Goal: Task Accomplishment & Management: Complete application form

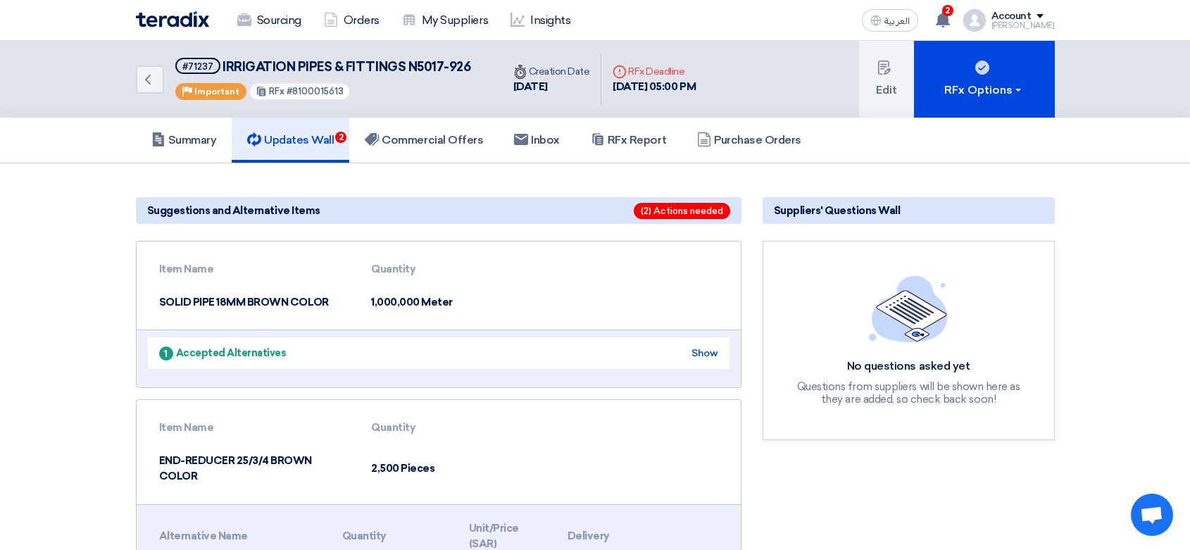
click at [168, 19] on img at bounding box center [172, 19] width 73 height 16
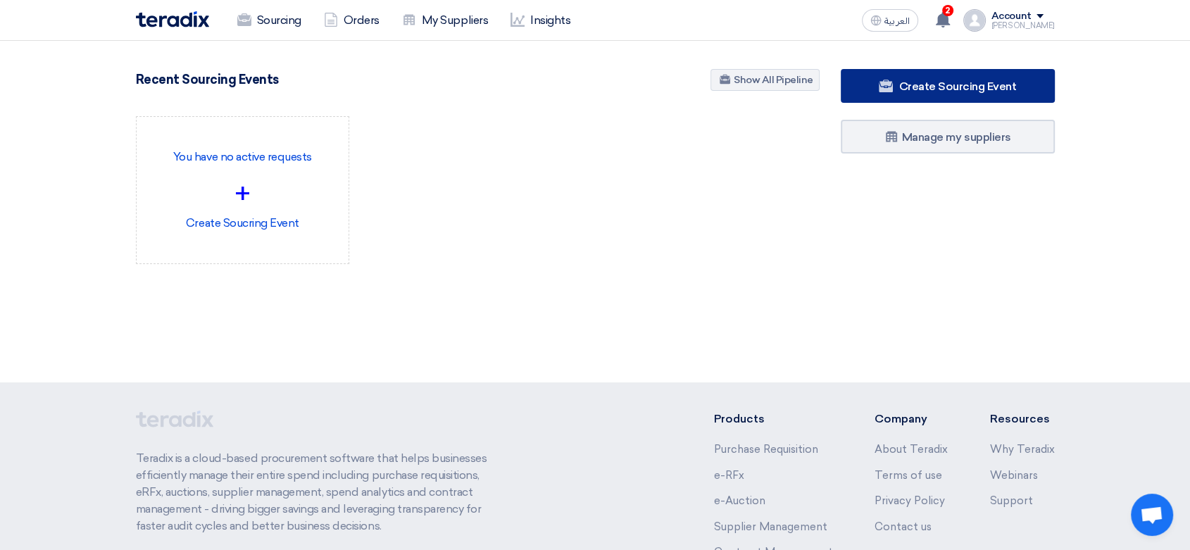
click at [969, 83] on span "Create Sourcing Event" at bounding box center [958, 86] width 118 height 13
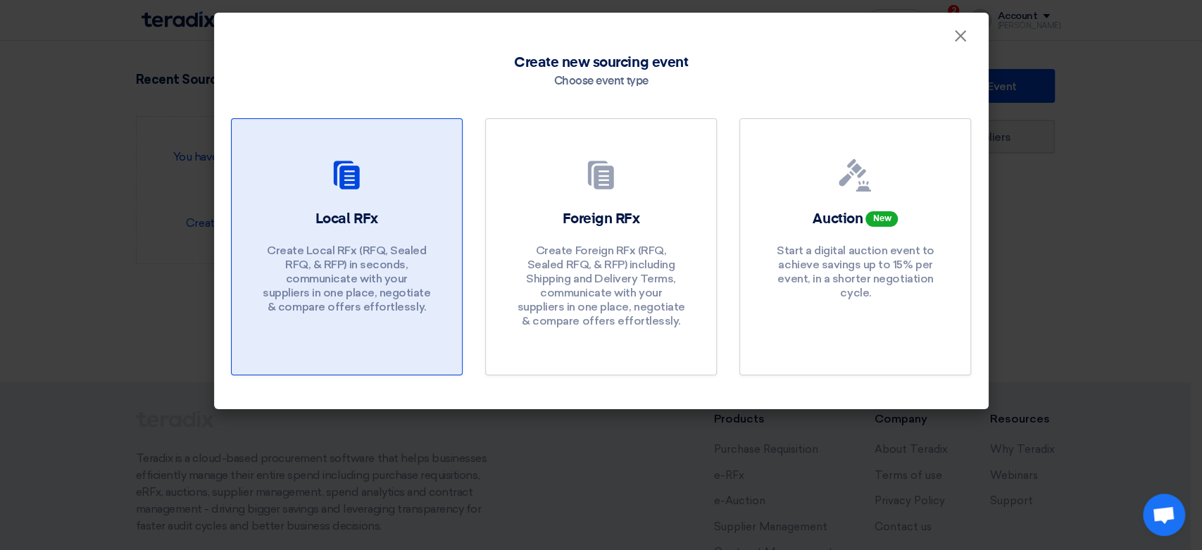
click at [301, 212] on div "Local RFx Create Local RFx (RFQ, Sealed RFQ, & RFP) in seconds, communicate wit…" at bounding box center [347, 265] width 197 height 112
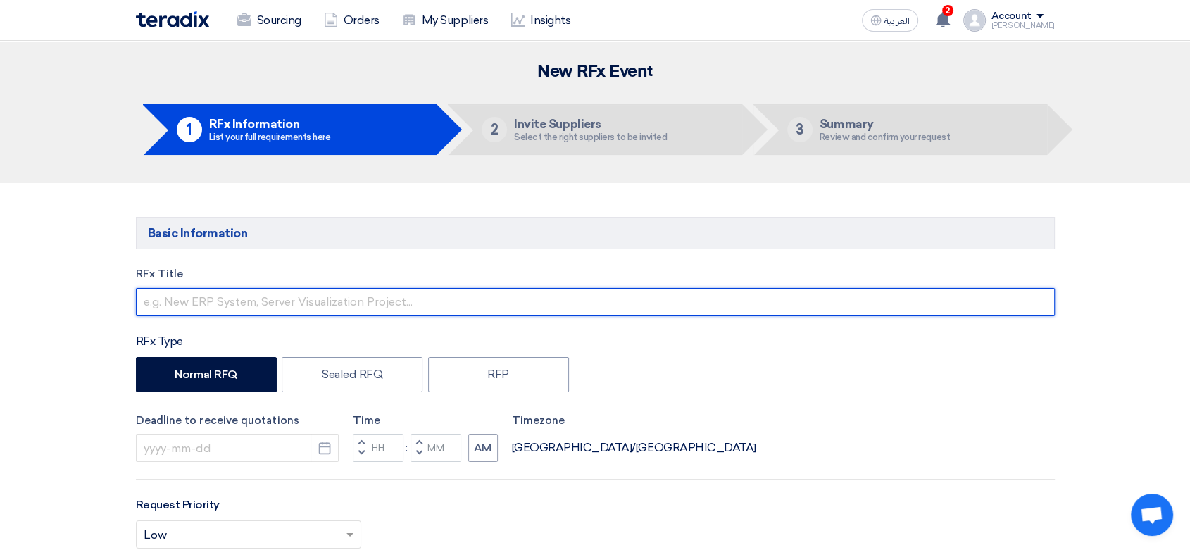
click at [301, 303] on input "text" at bounding box center [595, 302] width 919 height 28
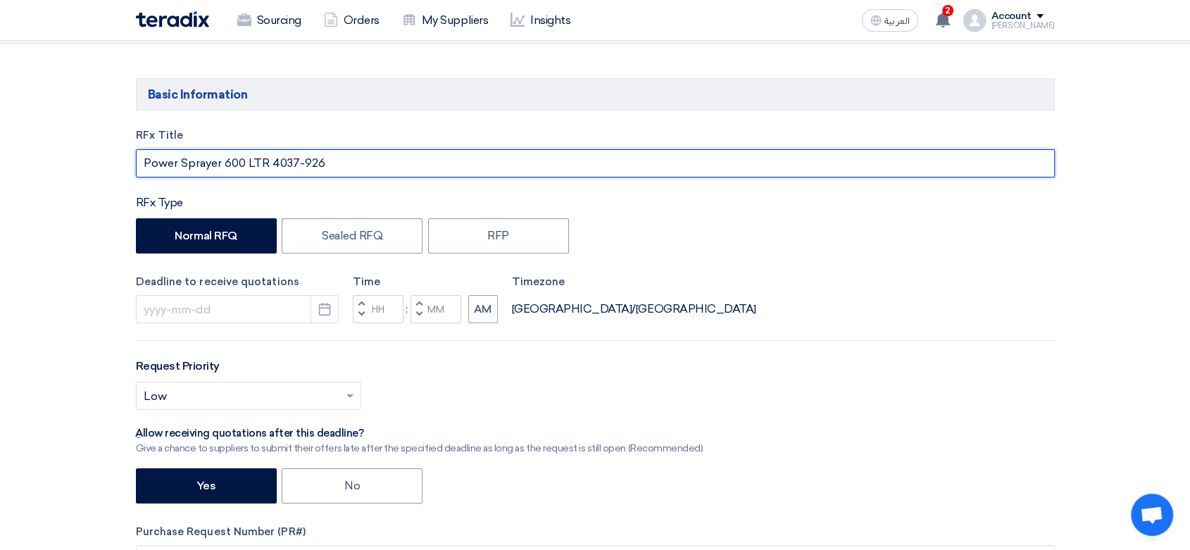
scroll to position [156, 0]
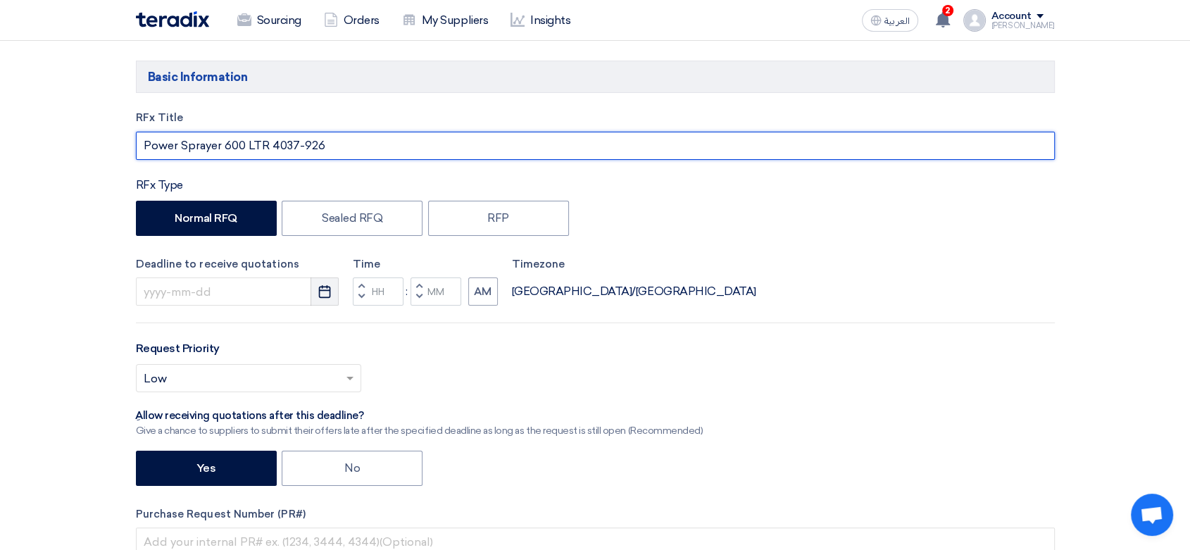
type input "Power Sprayer 600 LTR 4037-926"
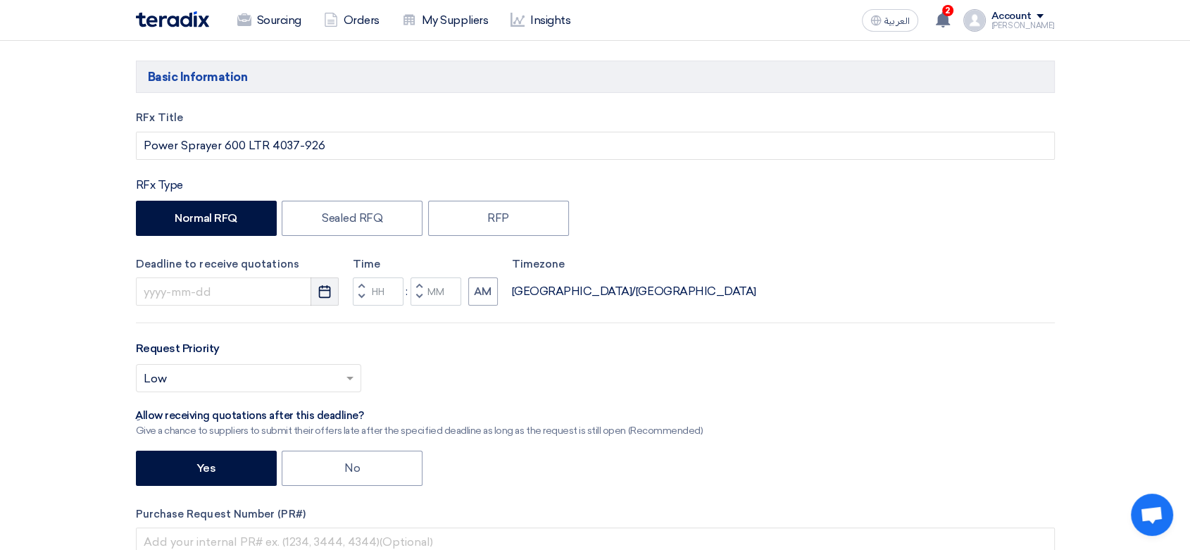
click at [325, 297] on icon "Pick a date" at bounding box center [325, 292] width 14 height 14
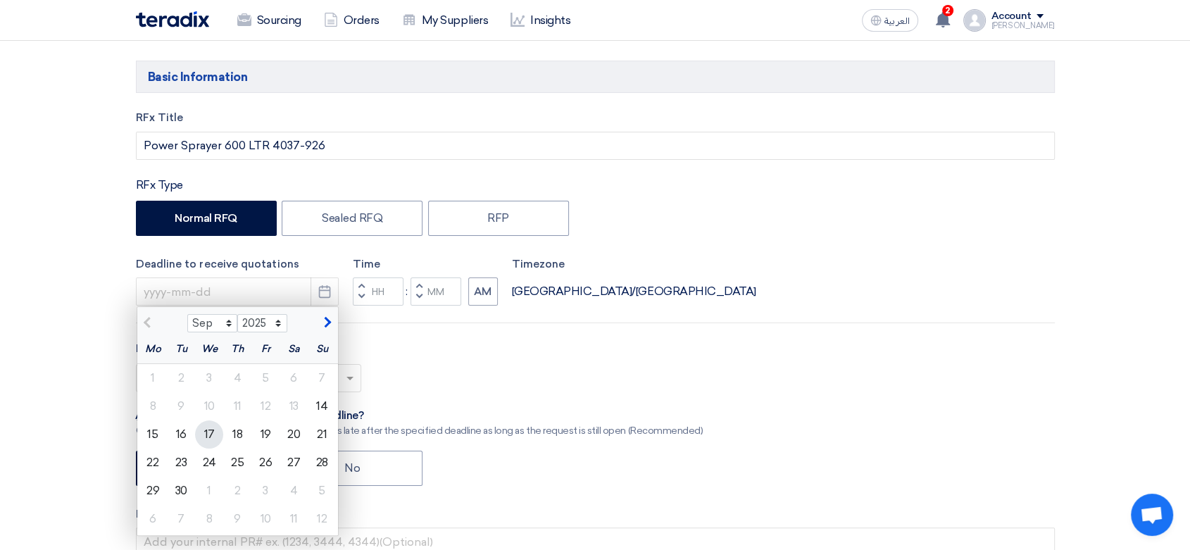
click at [212, 435] on div "17" at bounding box center [209, 435] width 28 height 28
type input "[DATE]"
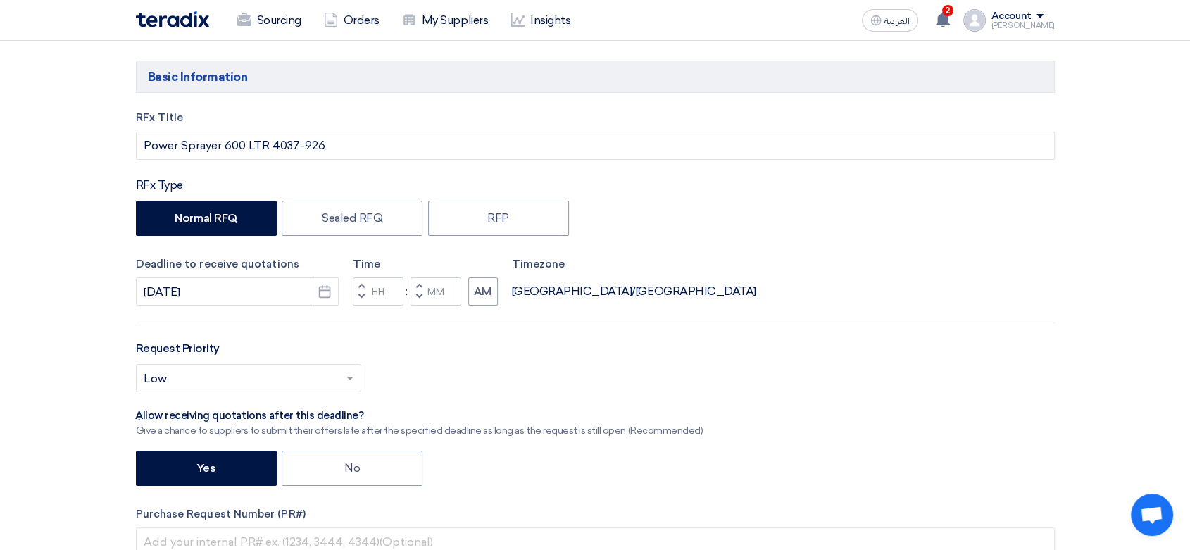
click at [359, 296] on span "button" at bounding box center [361, 296] width 5 height 8
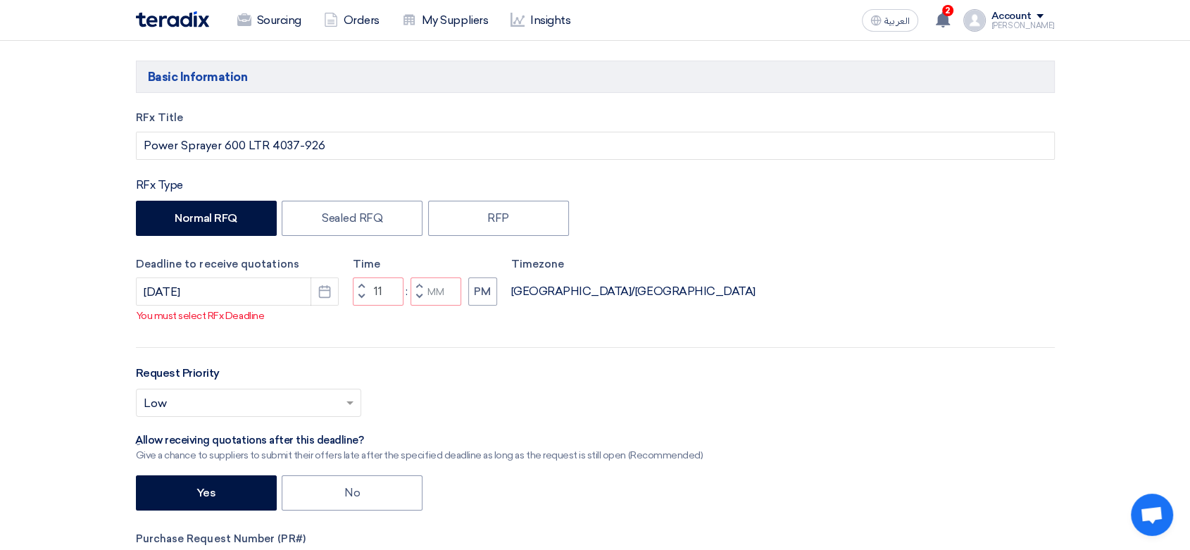
click at [359, 282] on span "button" at bounding box center [361, 286] width 5 height 8
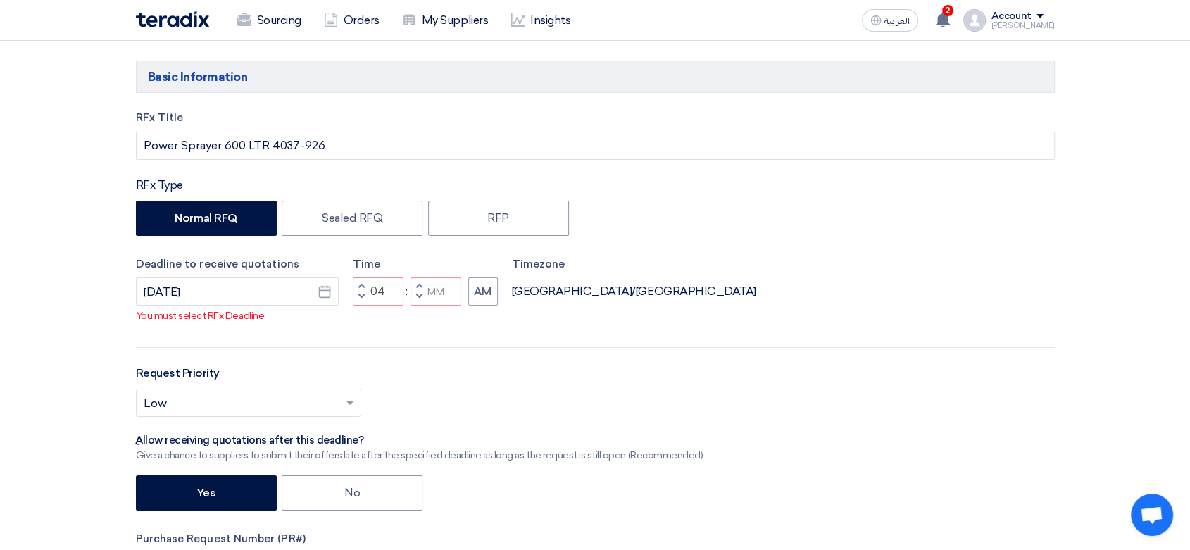
click at [359, 282] on span "button" at bounding box center [361, 286] width 5 height 8
type input "05"
click at [482, 292] on button "AM" at bounding box center [483, 292] width 30 height 28
click at [182, 402] on input "text" at bounding box center [242, 404] width 196 height 23
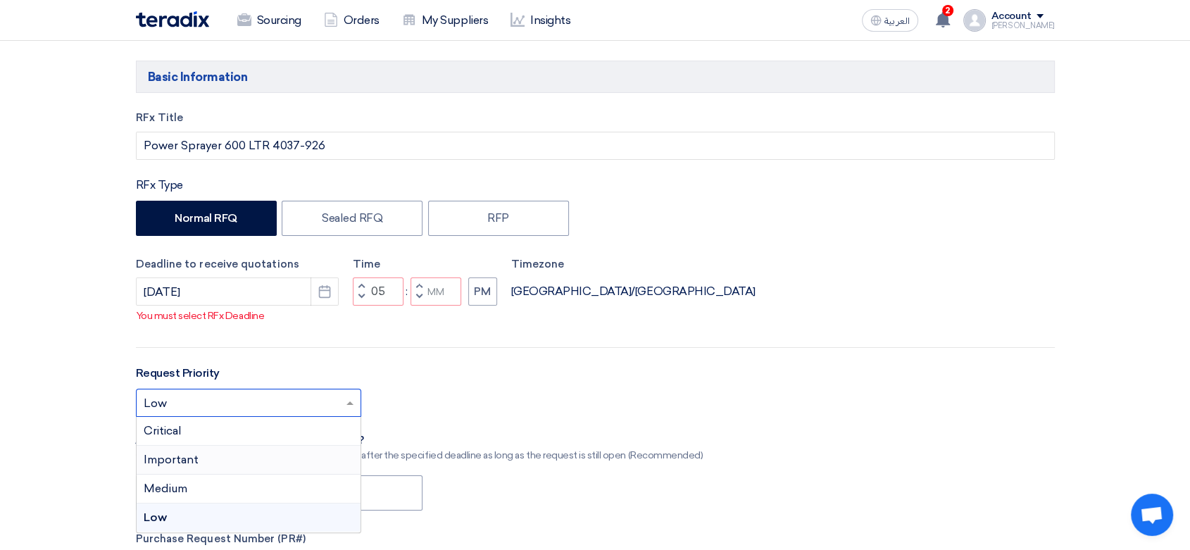
click at [168, 455] on span "Important" at bounding box center [171, 459] width 55 height 13
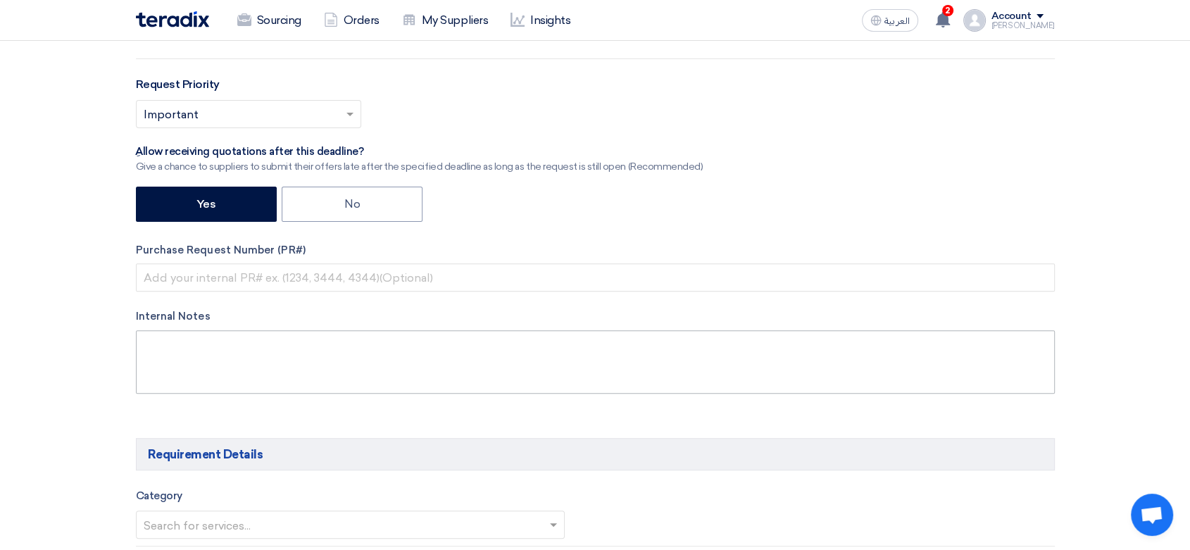
scroll to position [469, 0]
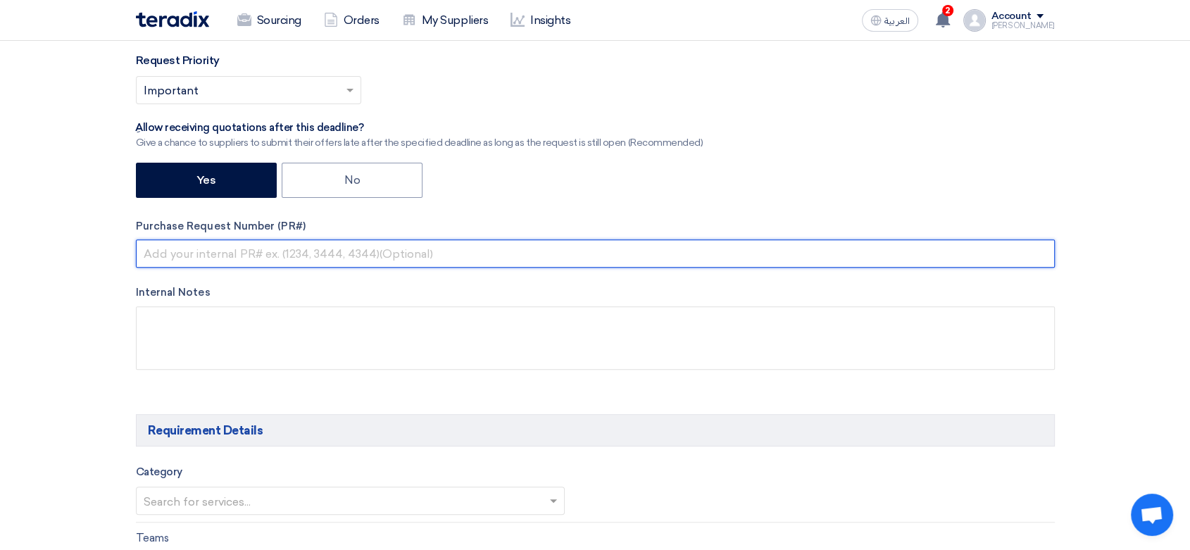
click at [220, 249] on input "text" at bounding box center [595, 254] width 919 height 28
paste input "8100015607"
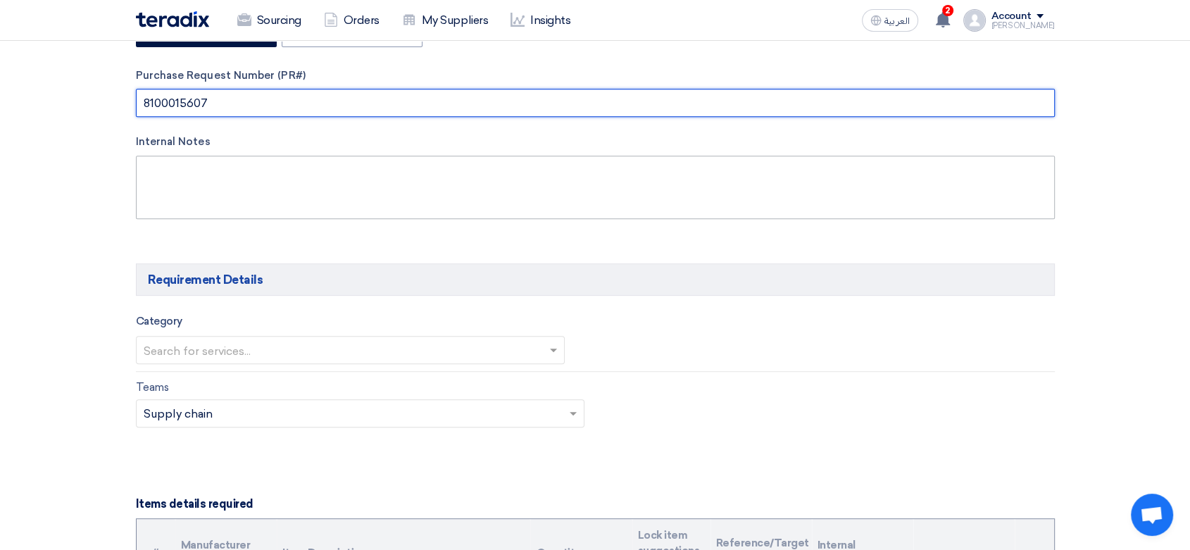
scroll to position [704, 0]
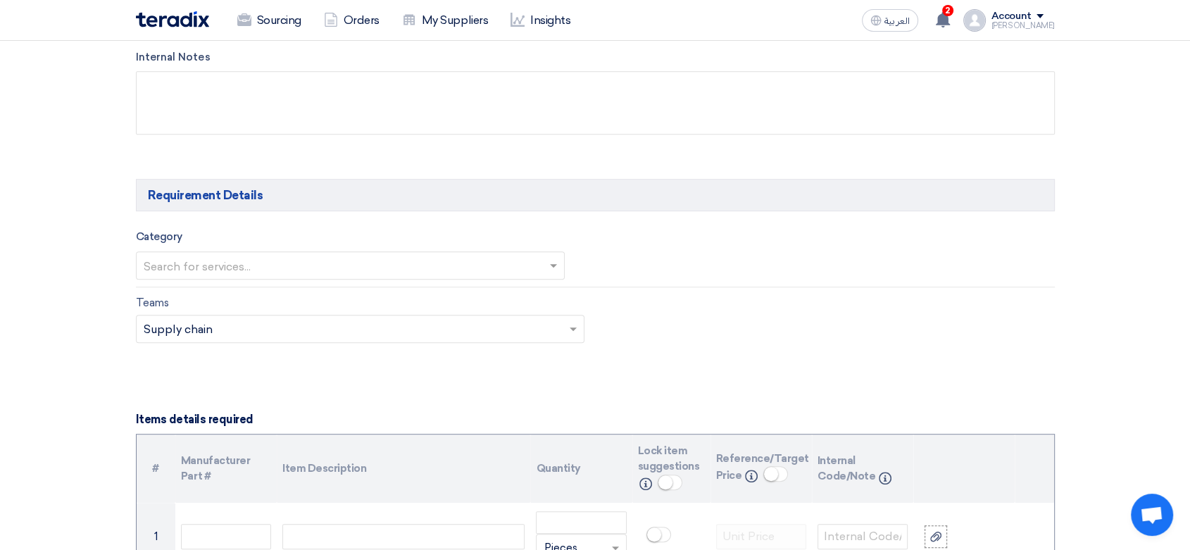
type input "8100015607"
click at [342, 254] on div at bounding box center [351, 265] width 428 height 23
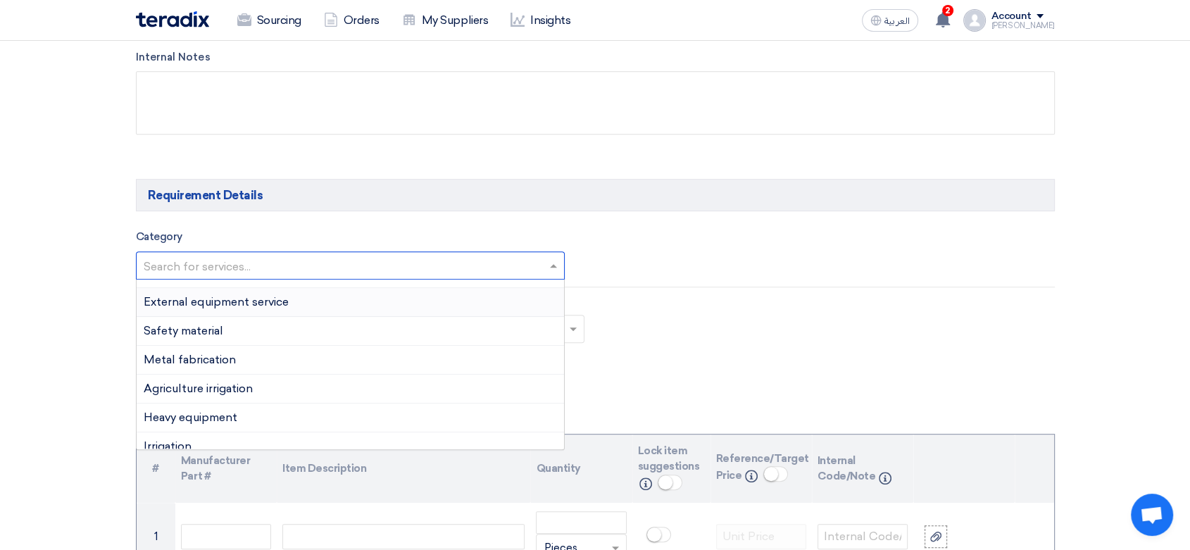
scroll to position [0, 0]
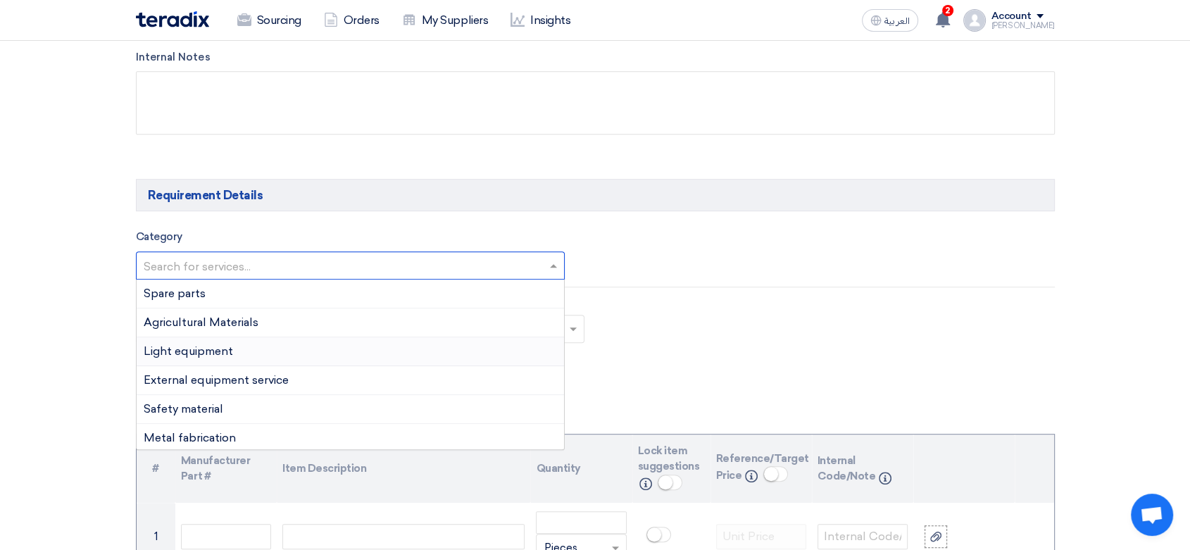
click at [225, 349] on span "Light equipment" at bounding box center [188, 350] width 89 height 13
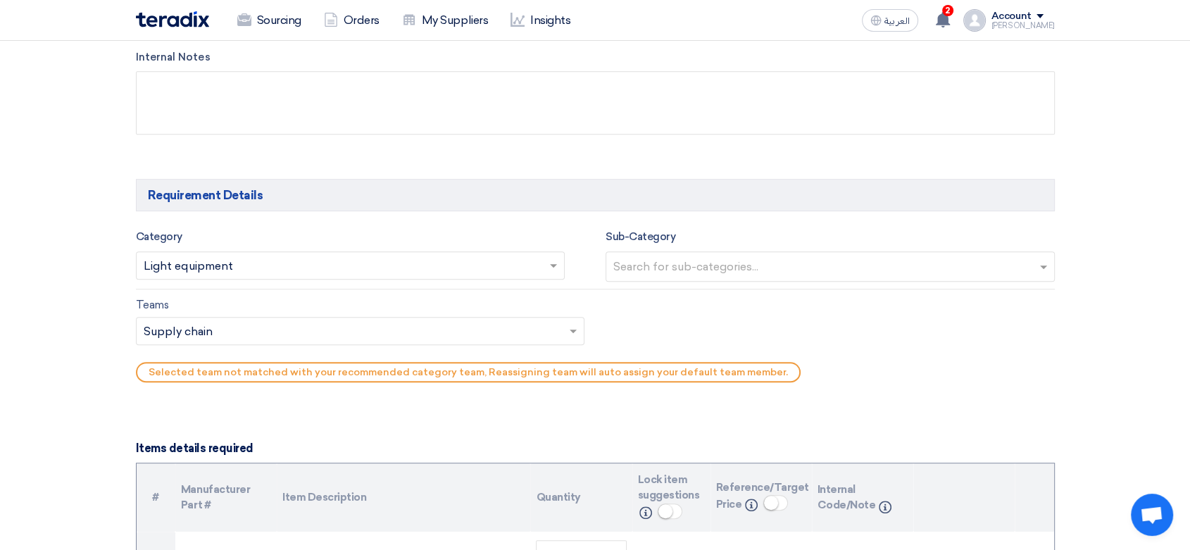
click at [718, 254] on div "Search for sub-categories..." at bounding box center [822, 266] width 430 height 29
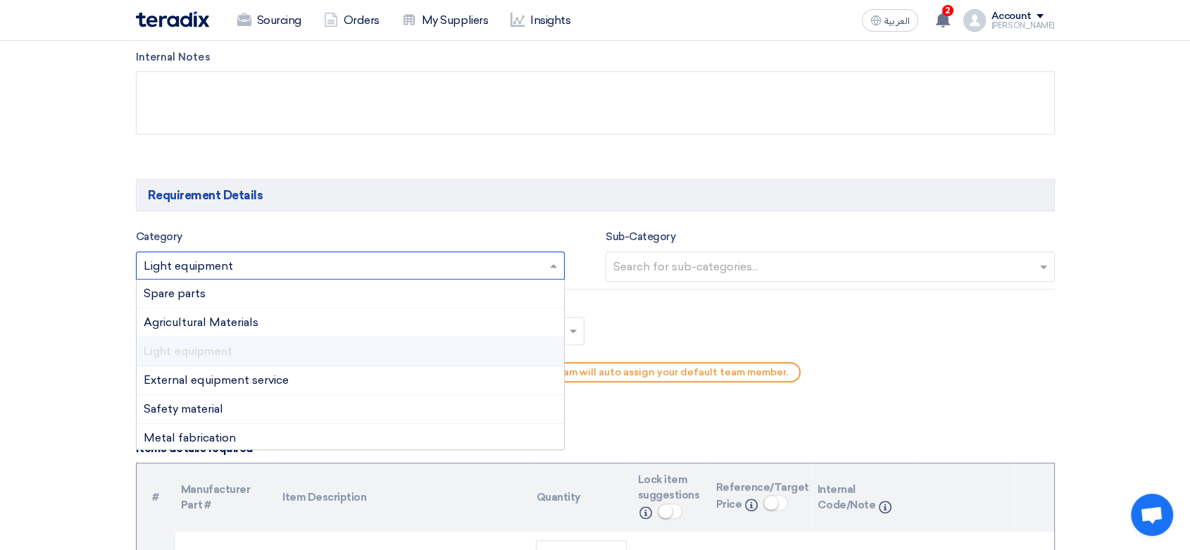
click at [462, 263] on input "text" at bounding box center [344, 267] width 400 height 23
click at [215, 323] on span "Agricultural Materials" at bounding box center [201, 322] width 115 height 13
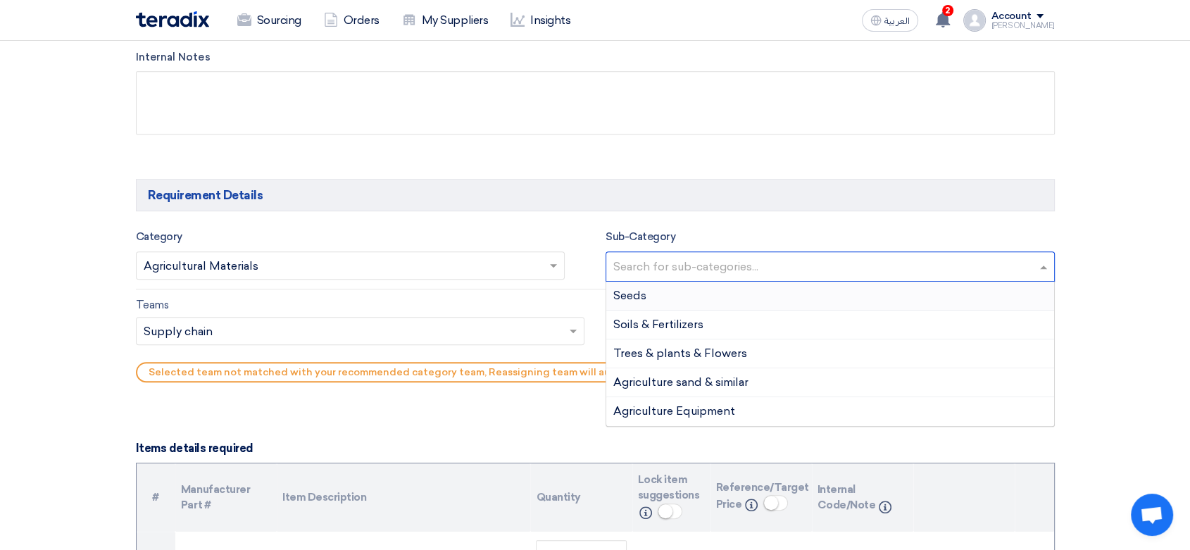
click at [766, 266] on input "text" at bounding box center [832, 267] width 437 height 23
click at [671, 408] on span "Agriculture Equipment" at bounding box center [675, 410] width 122 height 13
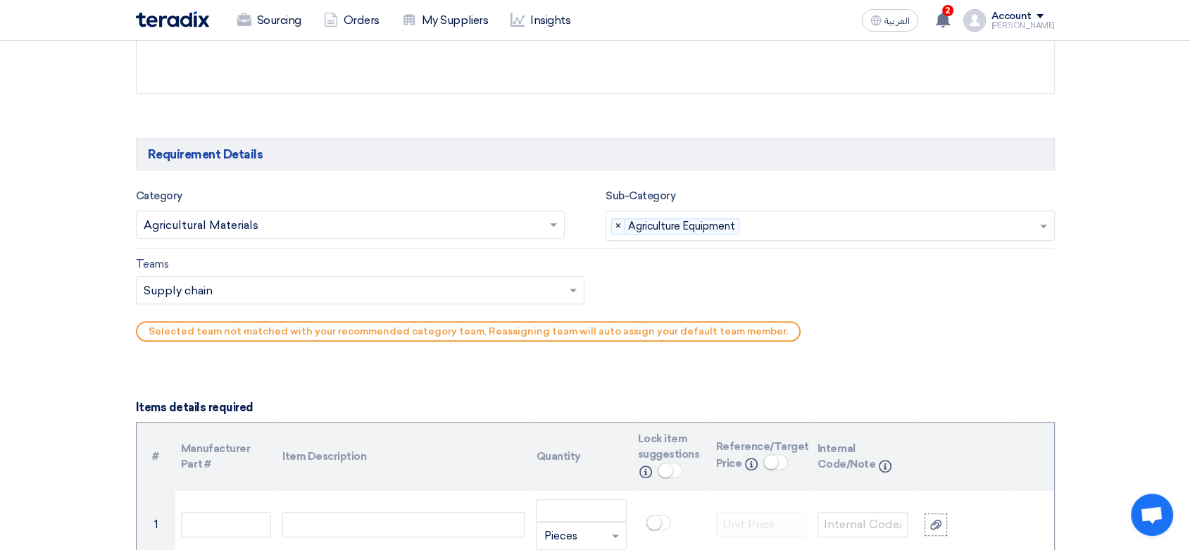
scroll to position [783, 0]
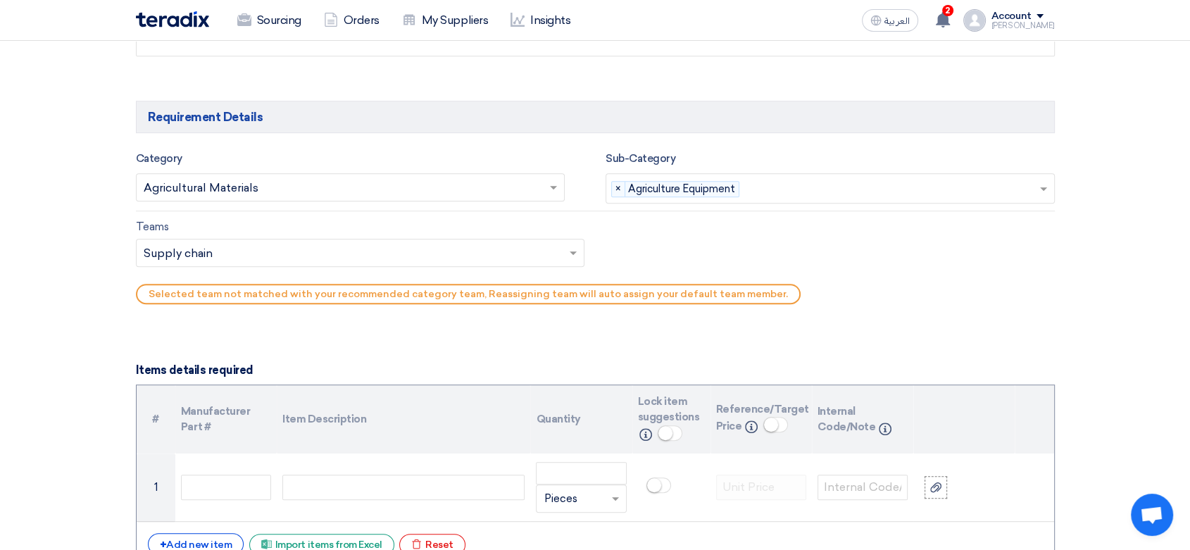
click at [380, 260] on input "text" at bounding box center [354, 253] width 420 height 23
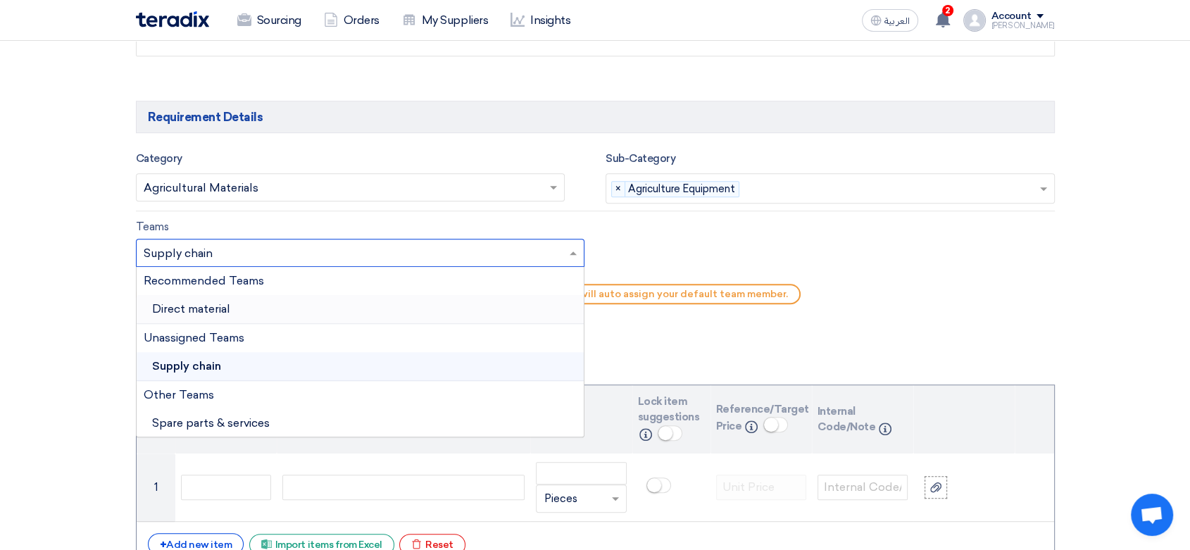
click at [259, 301] on div "Direct material" at bounding box center [361, 309] width 448 height 29
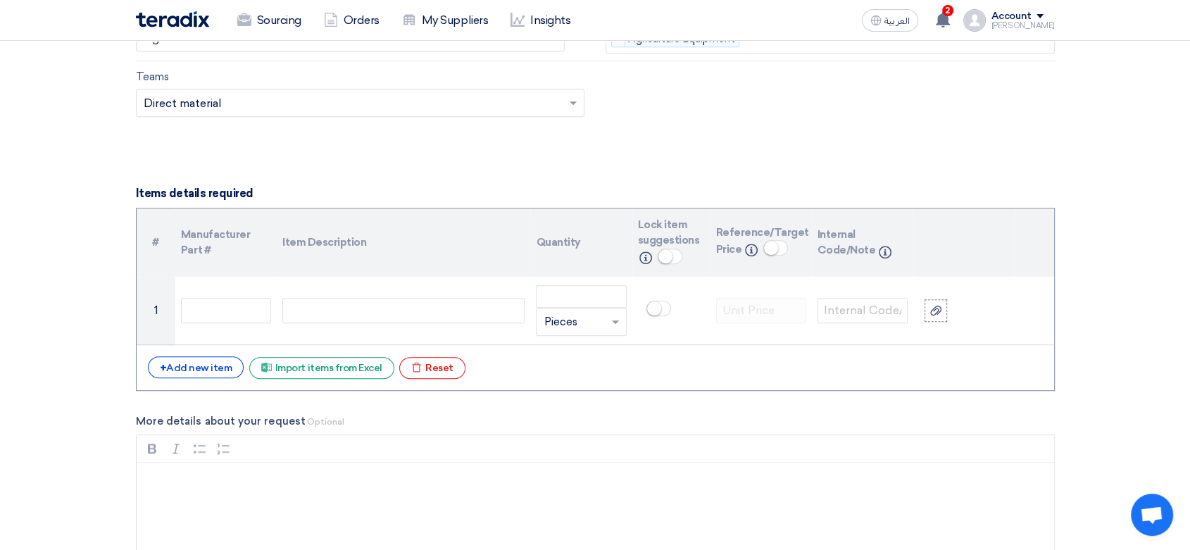
scroll to position [939, 0]
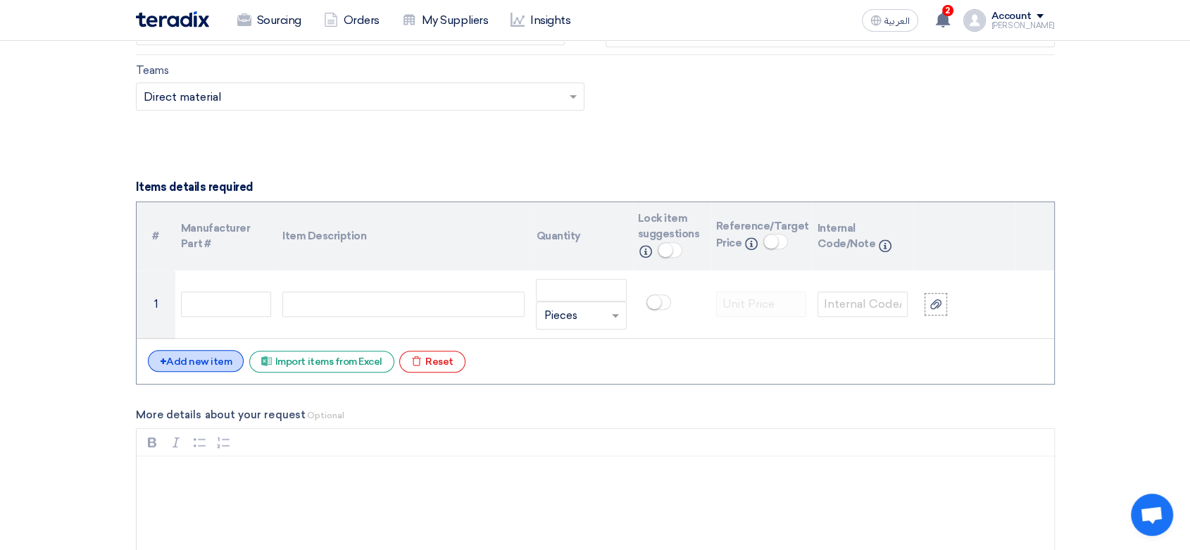
click at [222, 364] on div "+ Add new item" at bounding box center [196, 361] width 97 height 22
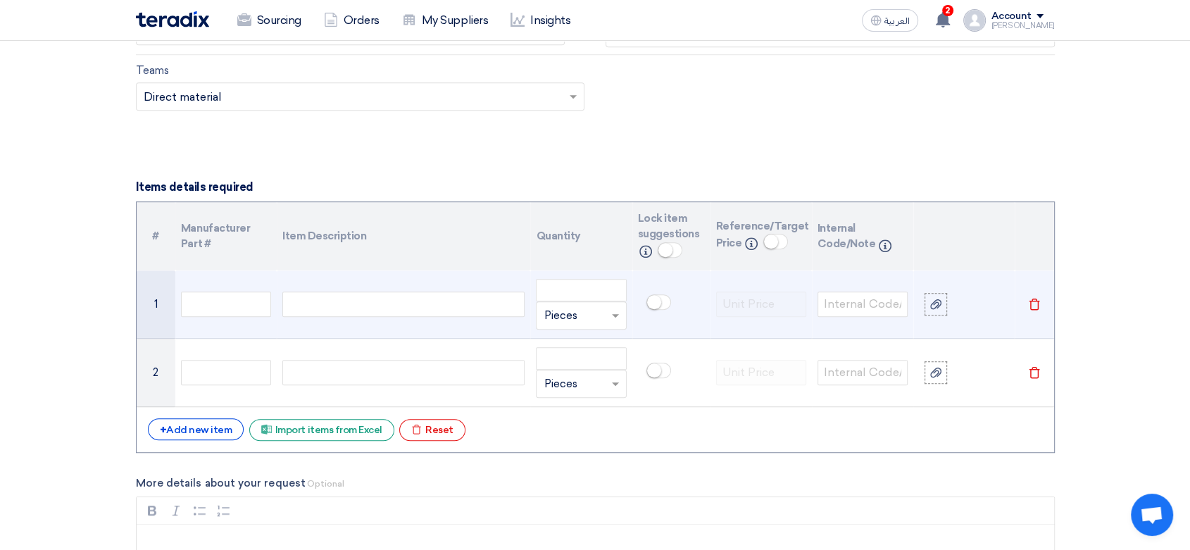
click at [306, 309] on div at bounding box center [403, 304] width 242 height 25
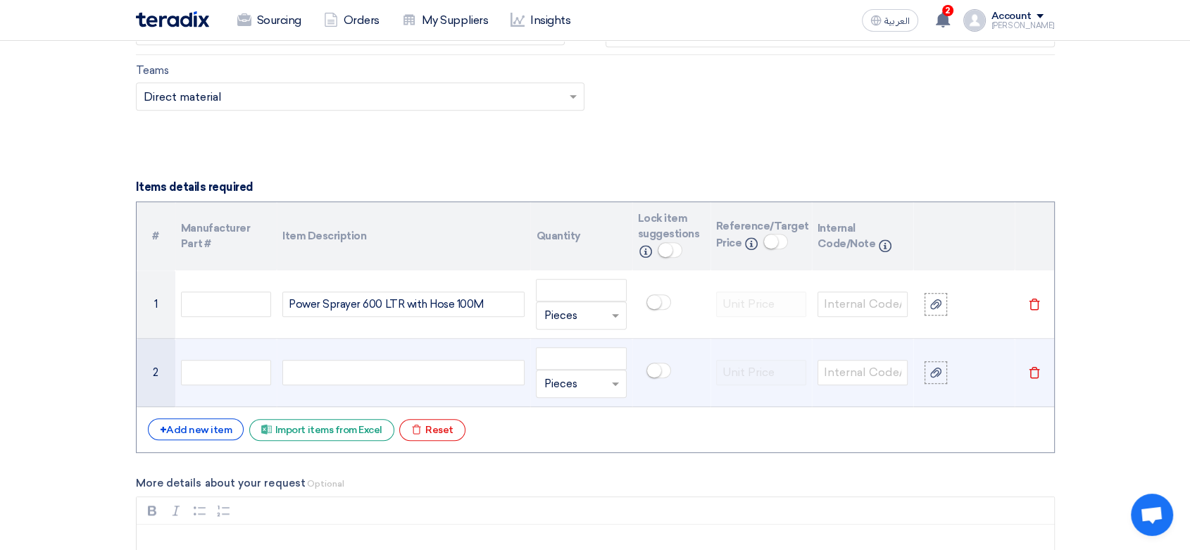
click at [1031, 375] on use at bounding box center [1034, 373] width 11 height 12
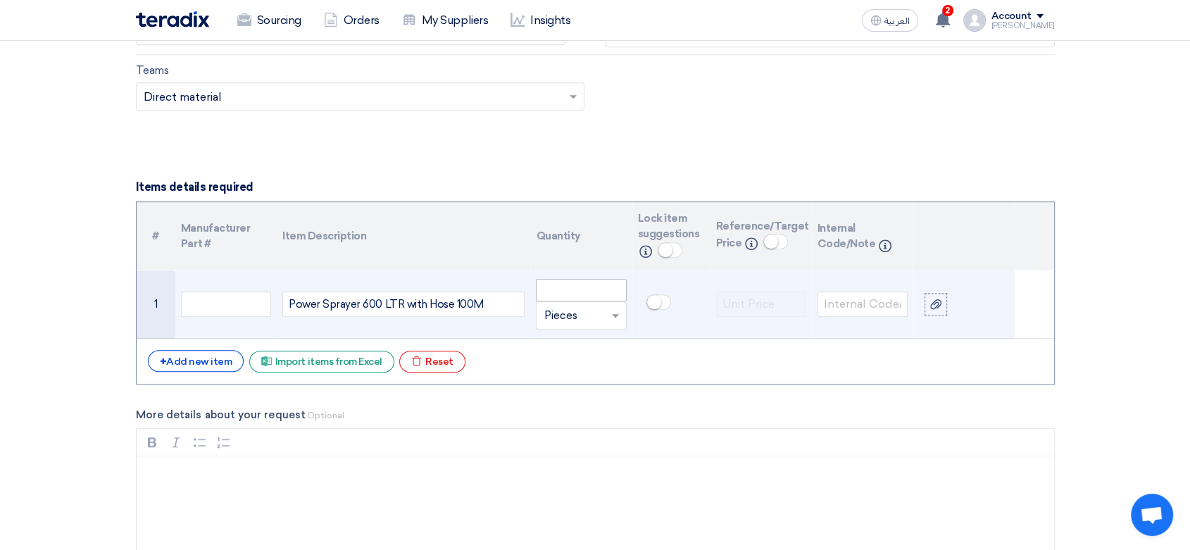
click at [564, 279] on td "Unit × Pieces" at bounding box center [580, 304] width 101 height 68
click at [578, 286] on input "number" at bounding box center [581, 290] width 90 height 23
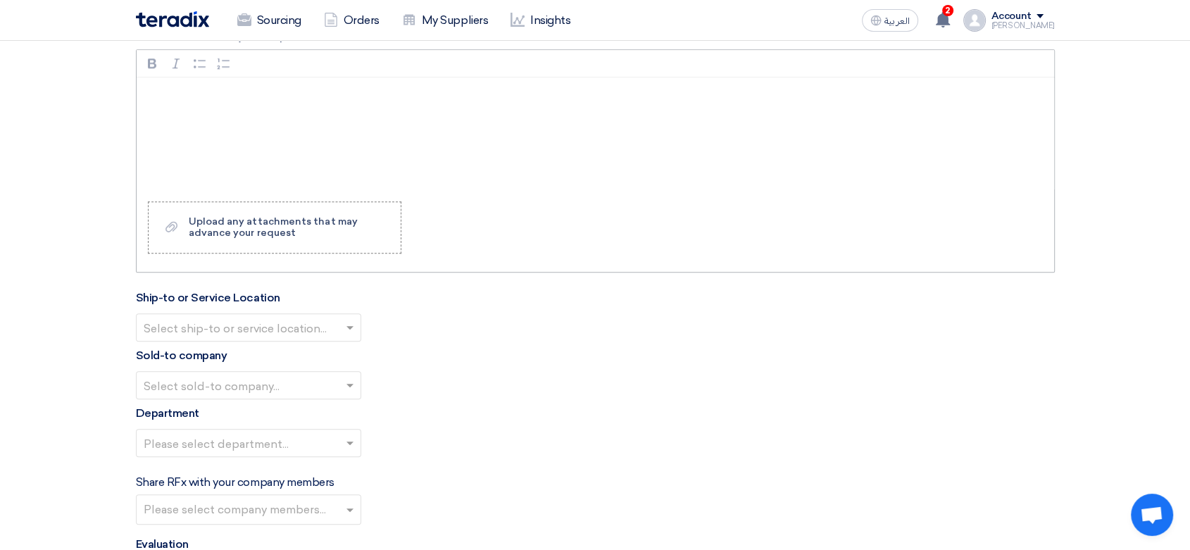
scroll to position [1330, 0]
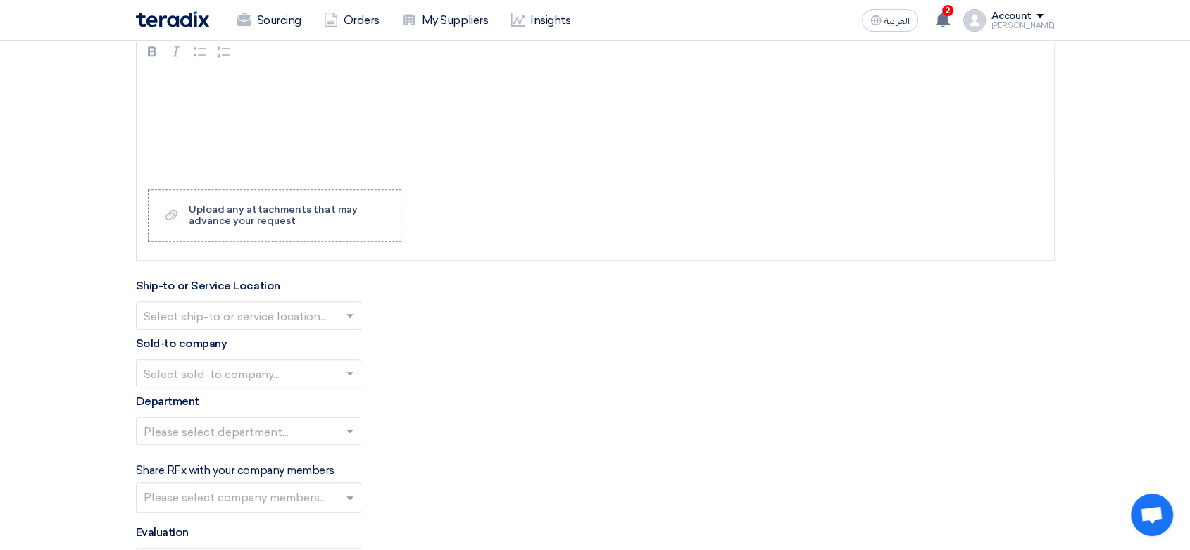
type input "1"
click at [206, 314] on input "text" at bounding box center [242, 317] width 196 height 23
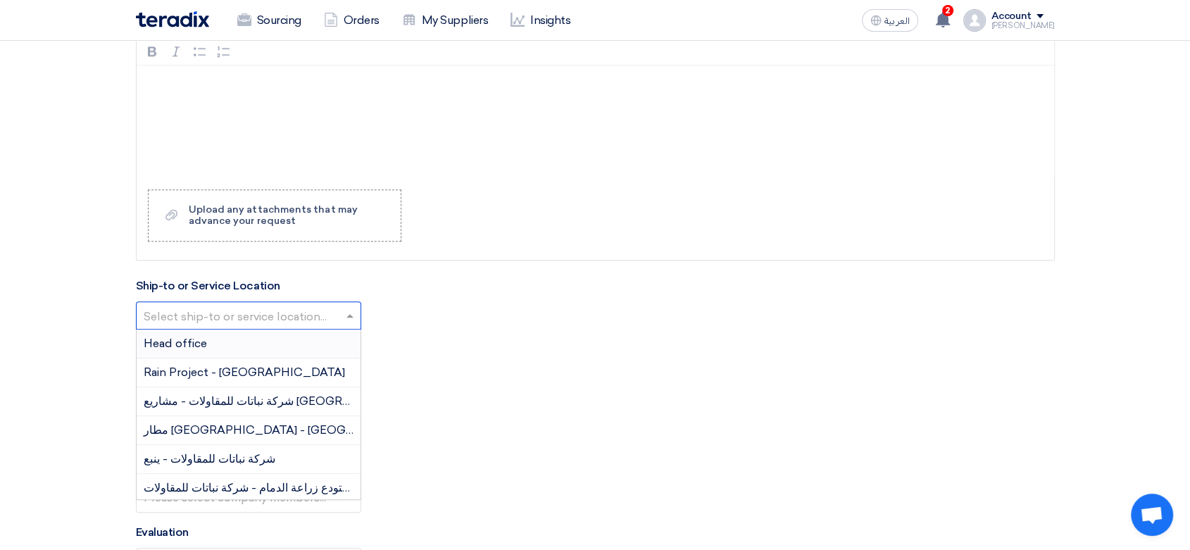
click at [192, 347] on span "Head office" at bounding box center [175, 343] width 63 height 13
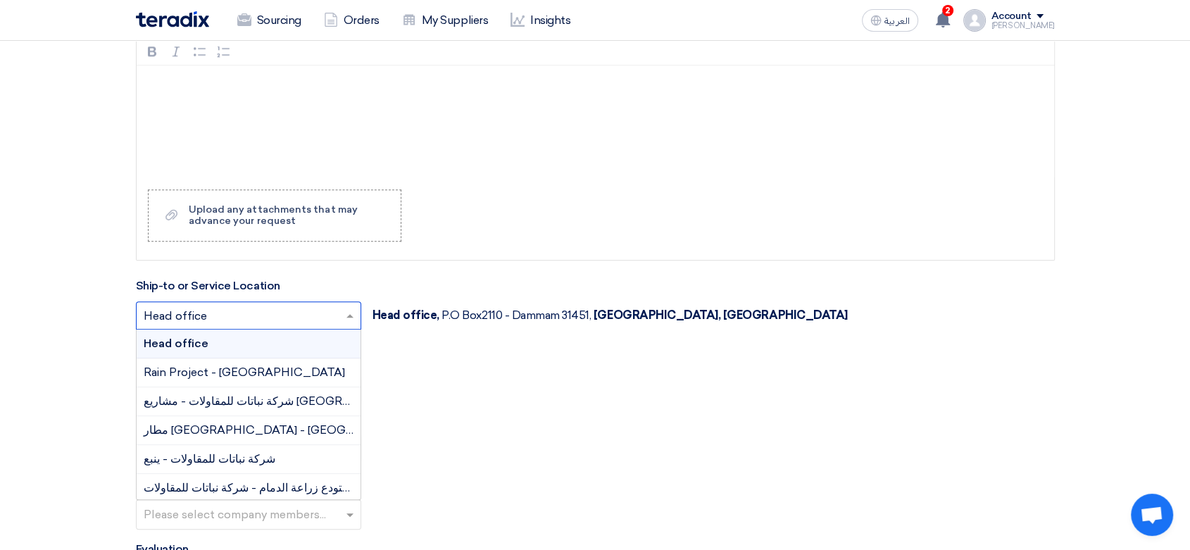
click at [213, 309] on input "text" at bounding box center [242, 317] width 196 height 23
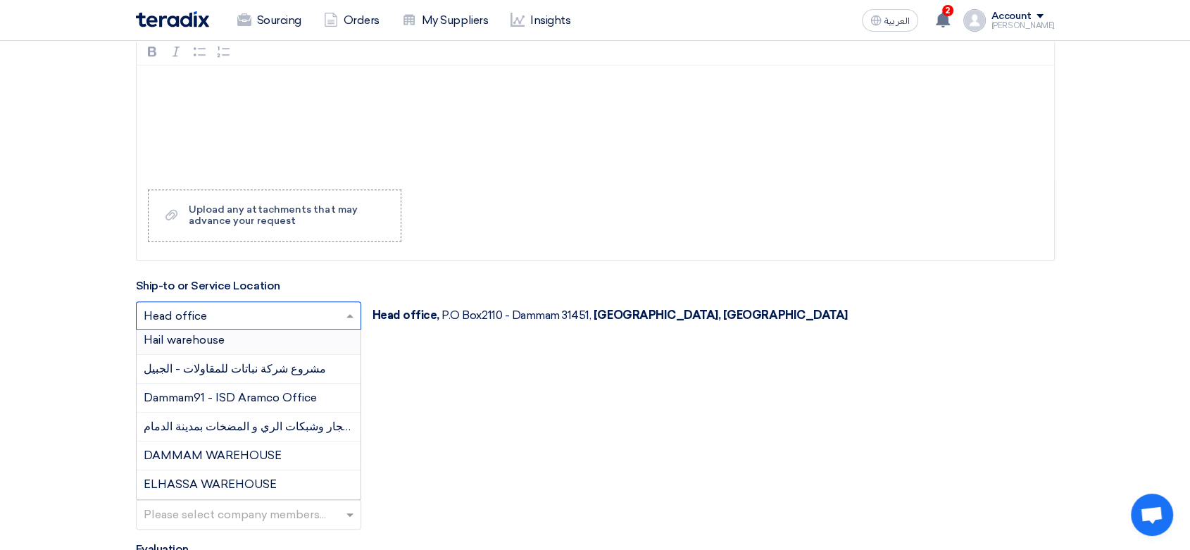
scroll to position [156, 0]
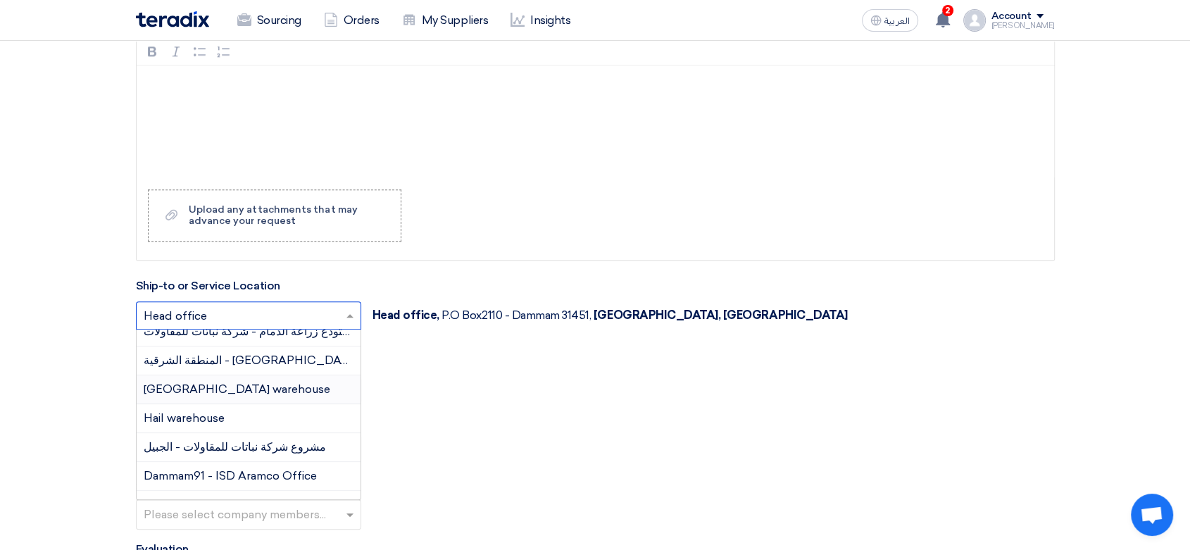
click at [204, 387] on span "[GEOGRAPHIC_DATA] warehouse" at bounding box center [237, 389] width 187 height 13
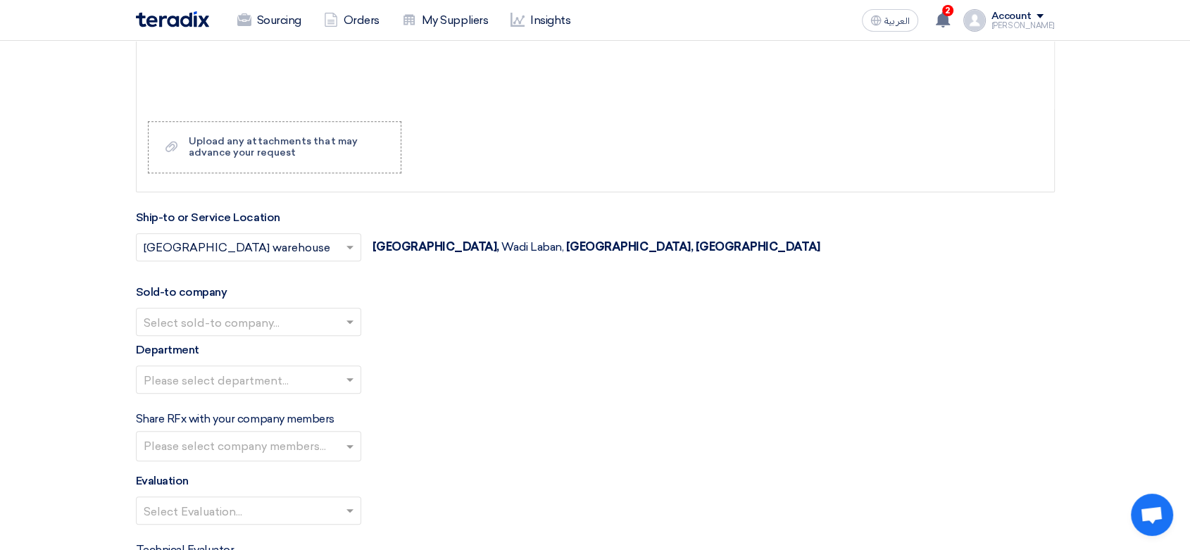
scroll to position [1487, 0]
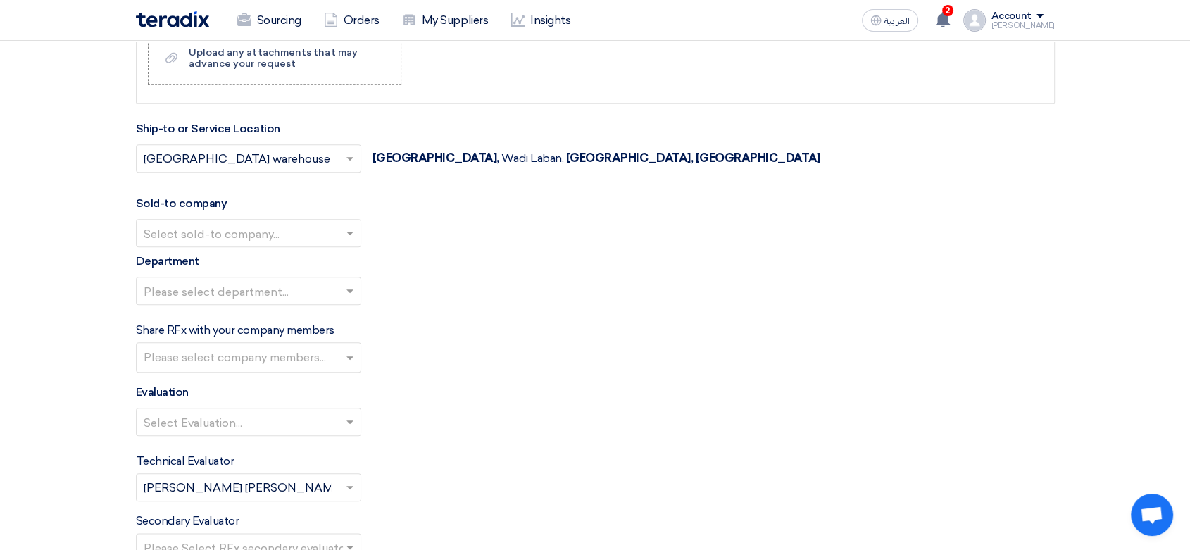
click at [223, 223] on input "text" at bounding box center [242, 234] width 196 height 23
click at [187, 265] on span "Nabatat for contracting" at bounding box center [208, 260] width 128 height 13
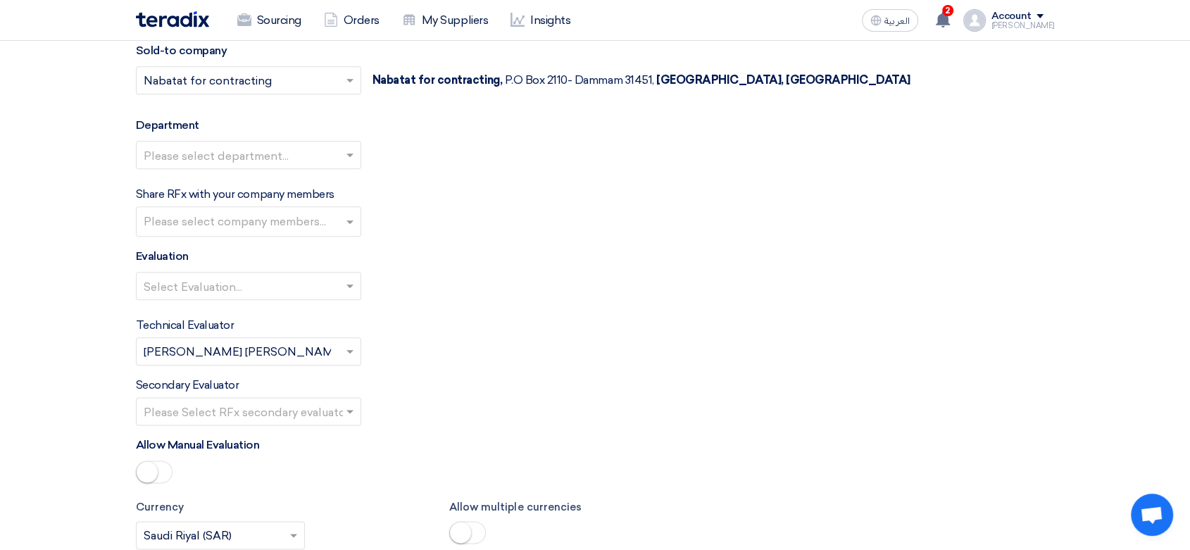
scroll to position [1643, 0]
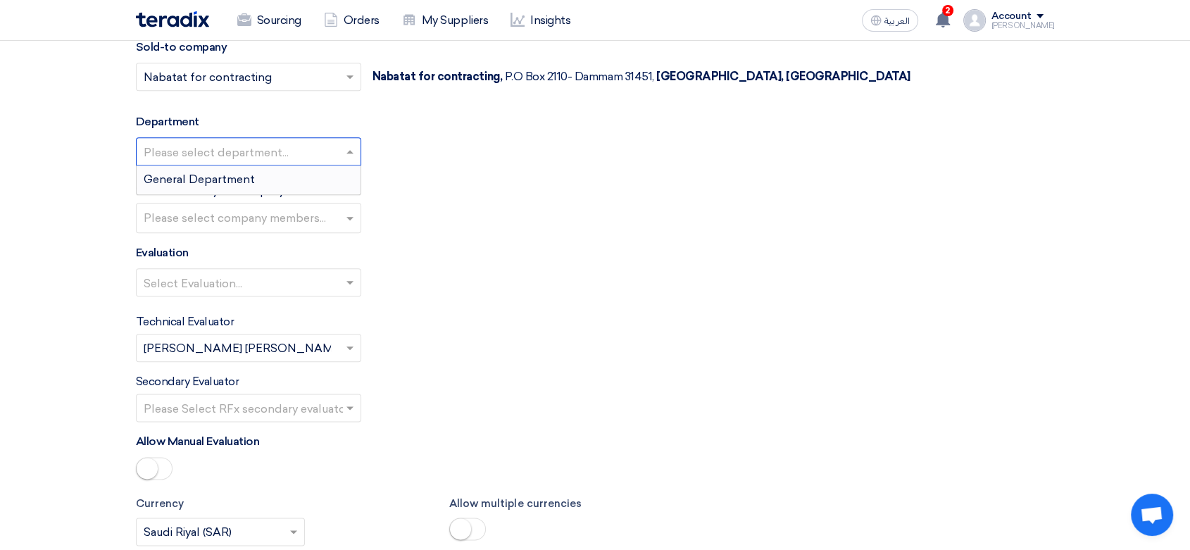
click at [219, 156] on input "text" at bounding box center [242, 153] width 196 height 23
click at [199, 192] on ng-dropdown-panel "General Department" at bounding box center [248, 180] width 225 height 30
click at [209, 179] on span "General Department" at bounding box center [199, 179] width 111 height 13
click at [209, 219] on input "text" at bounding box center [250, 219] width 213 height 23
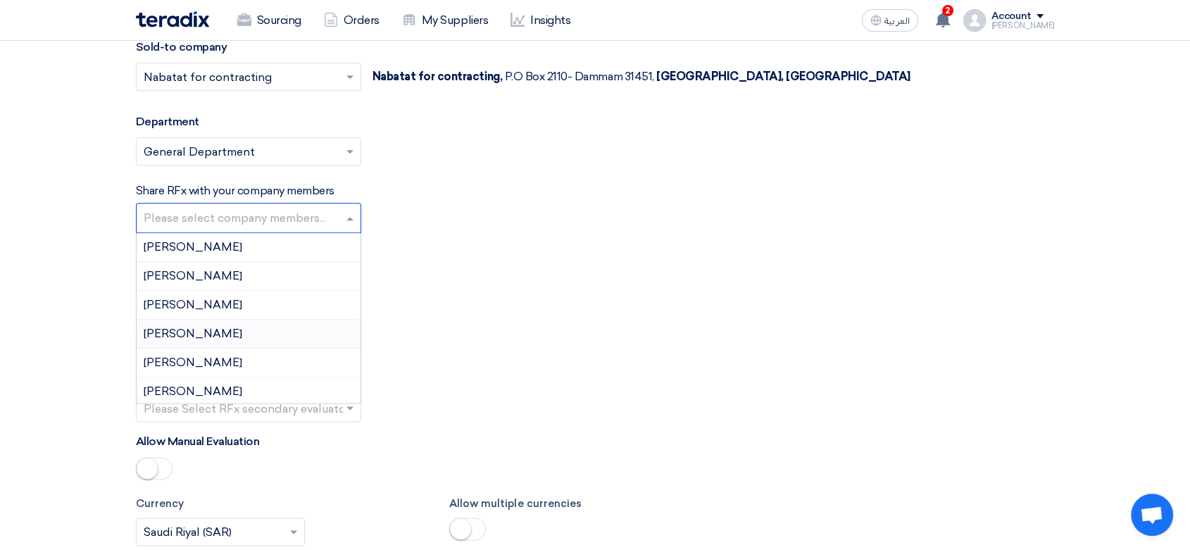
click at [506, 342] on div "Technical Evaluator Please Select RFx evaluator... × [PERSON_NAME] [PERSON_NAME…" at bounding box center [595, 337] width 919 height 49
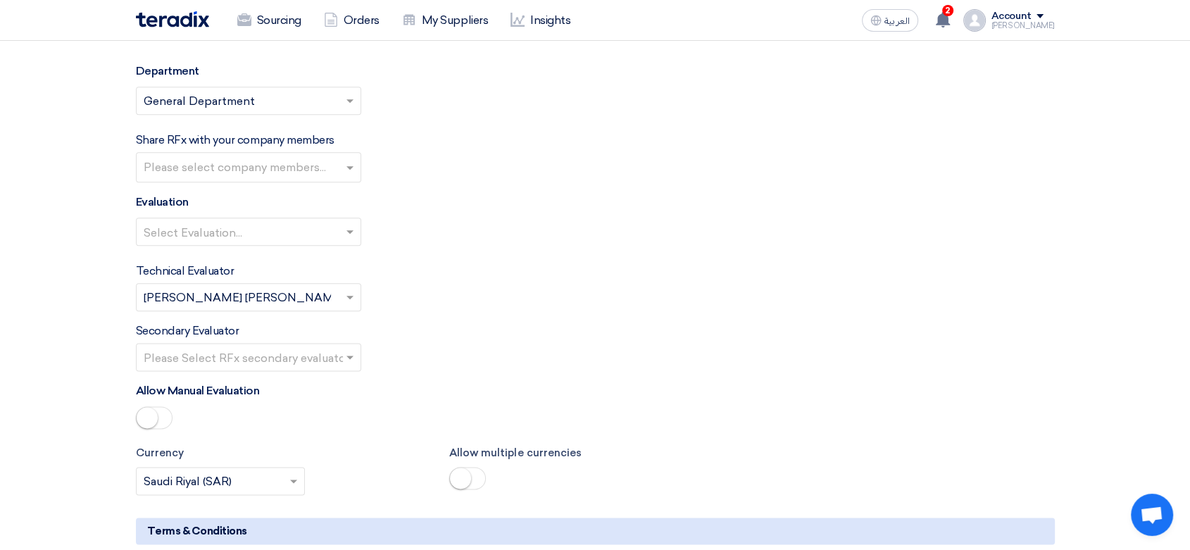
scroll to position [1722, 0]
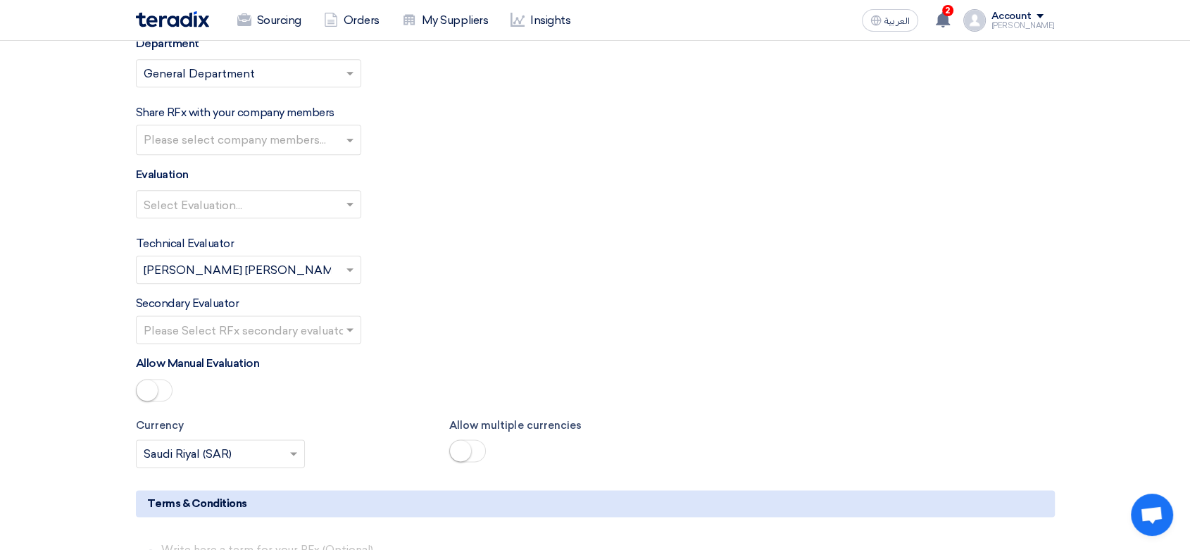
click at [258, 200] on input "text" at bounding box center [242, 205] width 196 height 23
click at [213, 228] on span "Direct material" at bounding box center [183, 231] width 78 height 13
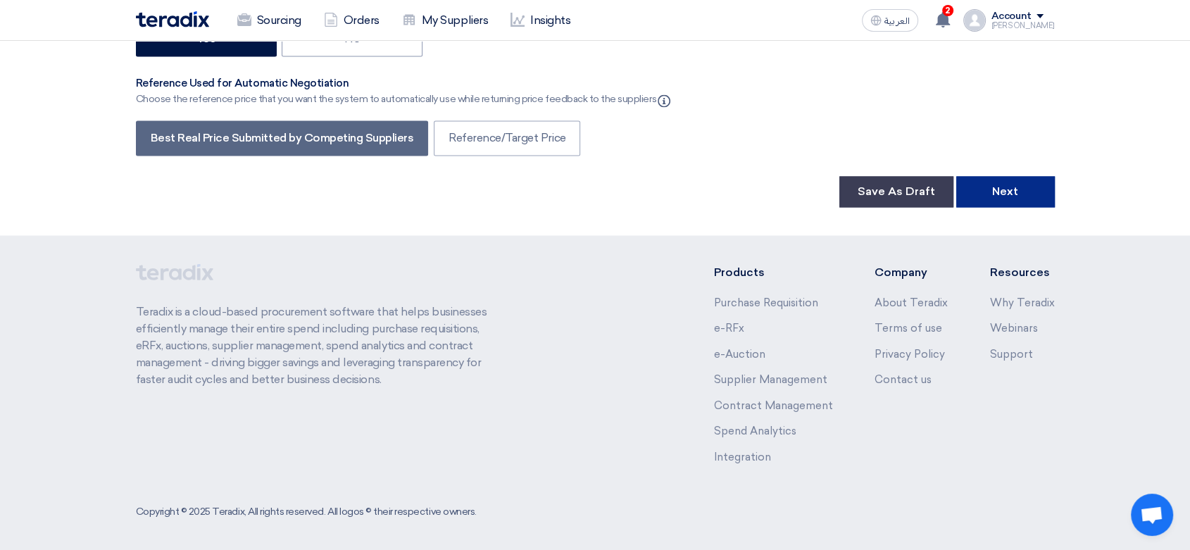
click at [1024, 191] on button "Next" at bounding box center [1006, 191] width 99 height 31
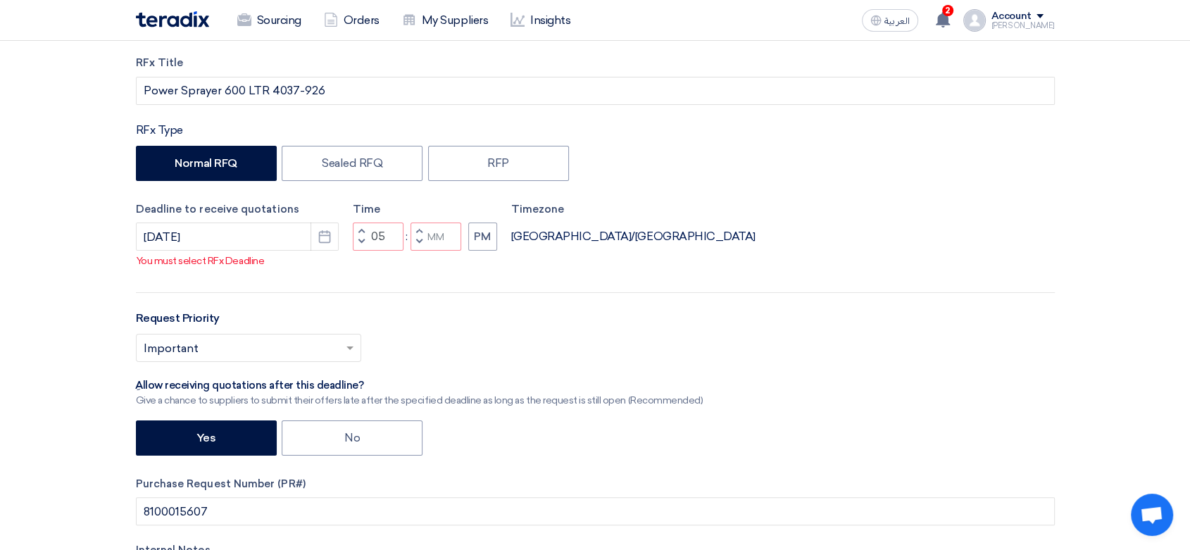
click at [418, 237] on span "button" at bounding box center [418, 241] width 5 height 8
type input "04"
type input "59"
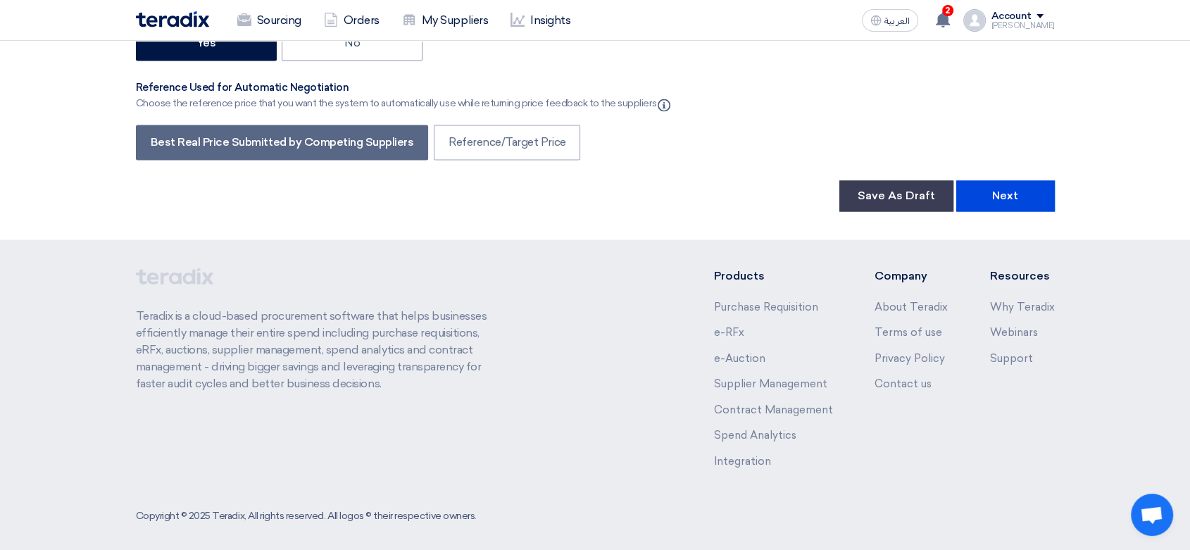
scroll to position [2396, 0]
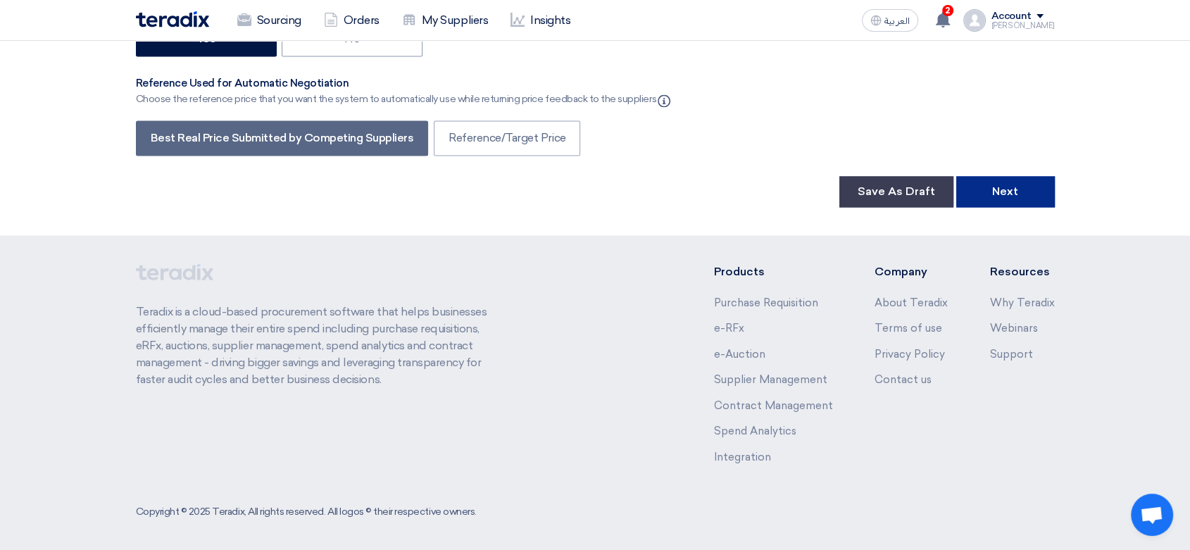
click at [1031, 200] on button "Next" at bounding box center [1006, 191] width 99 height 31
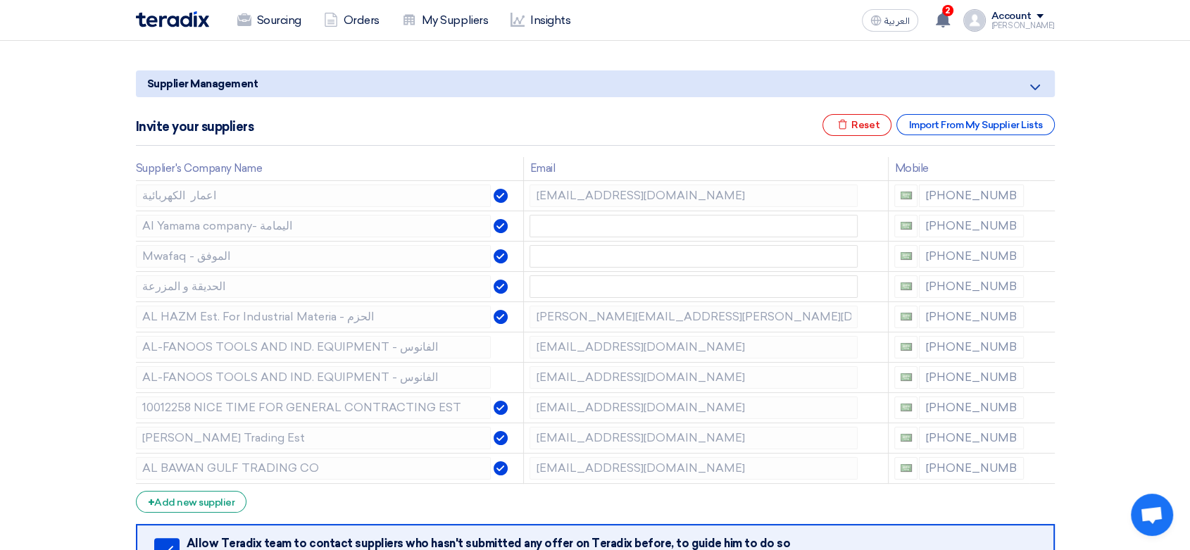
scroll to position [156, 0]
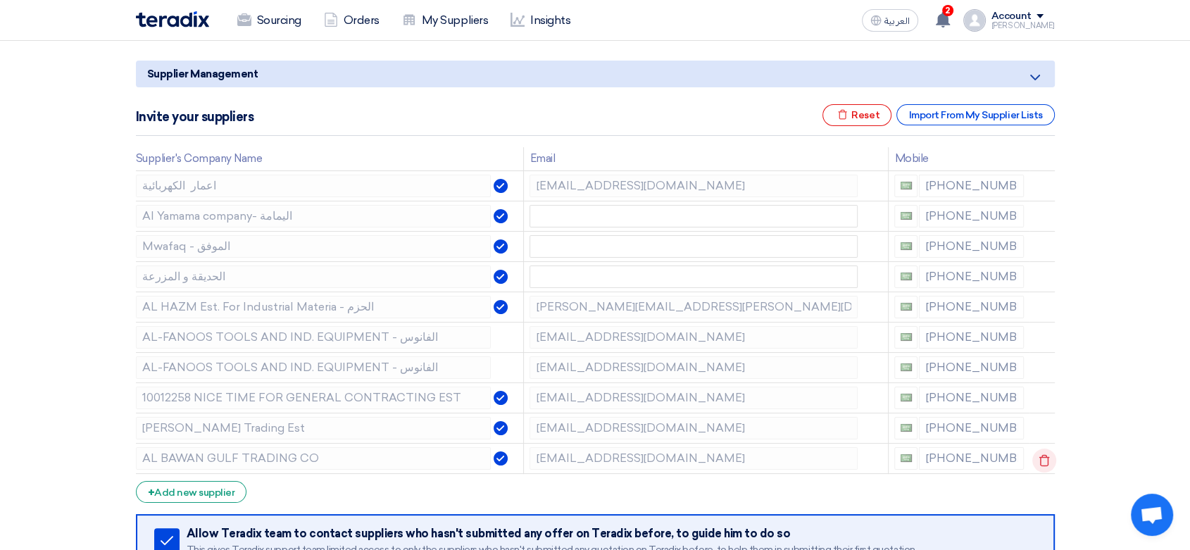
click at [1043, 463] on icon at bounding box center [1045, 461] width 24 height 24
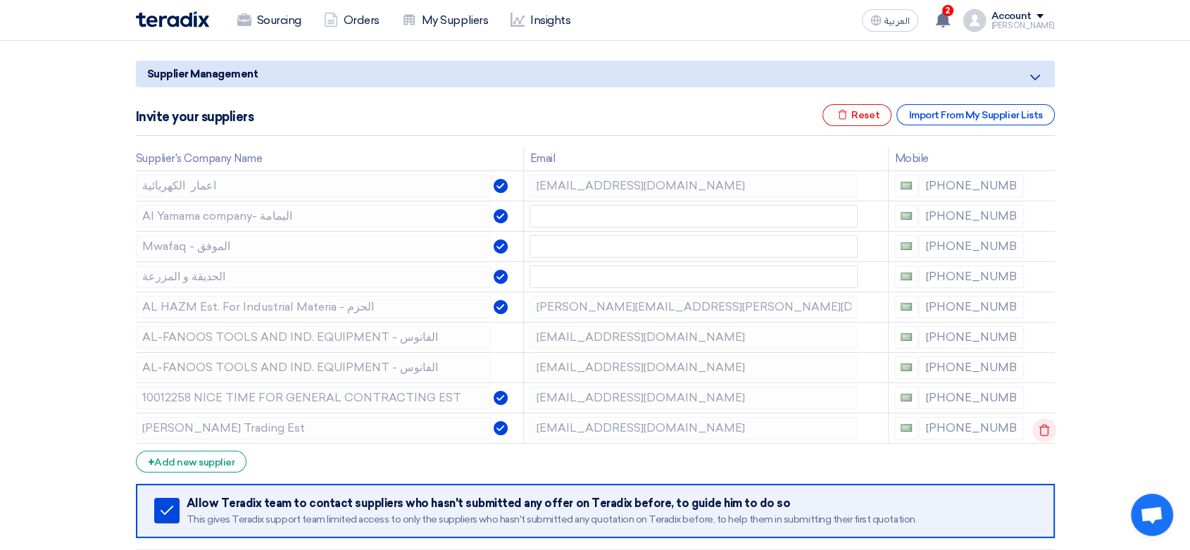
click at [1040, 428] on icon at bounding box center [1045, 430] width 24 height 24
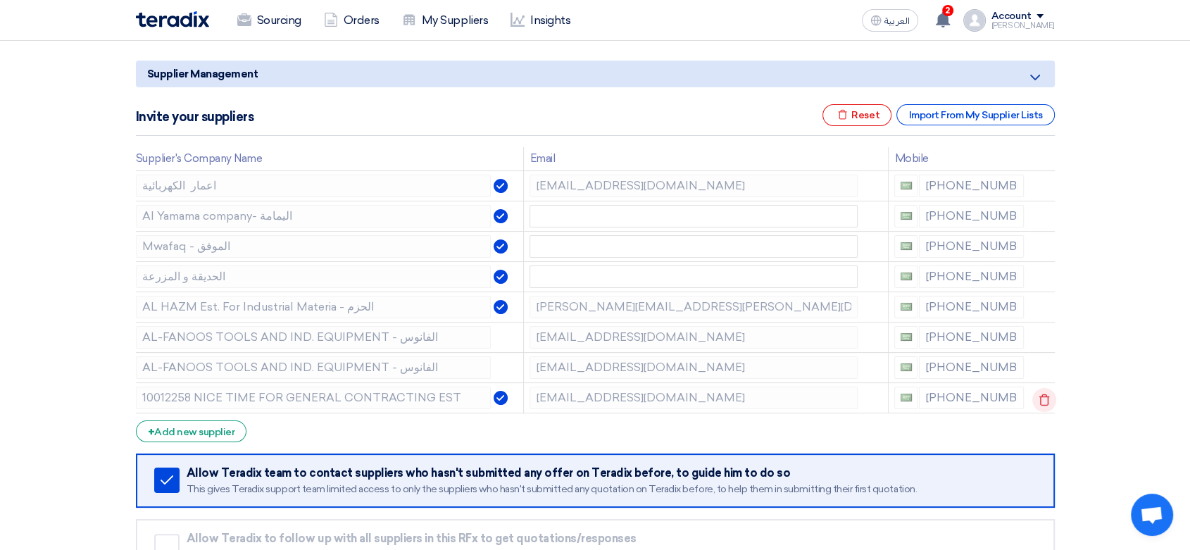
click at [1047, 400] on icon at bounding box center [1045, 400] width 24 height 24
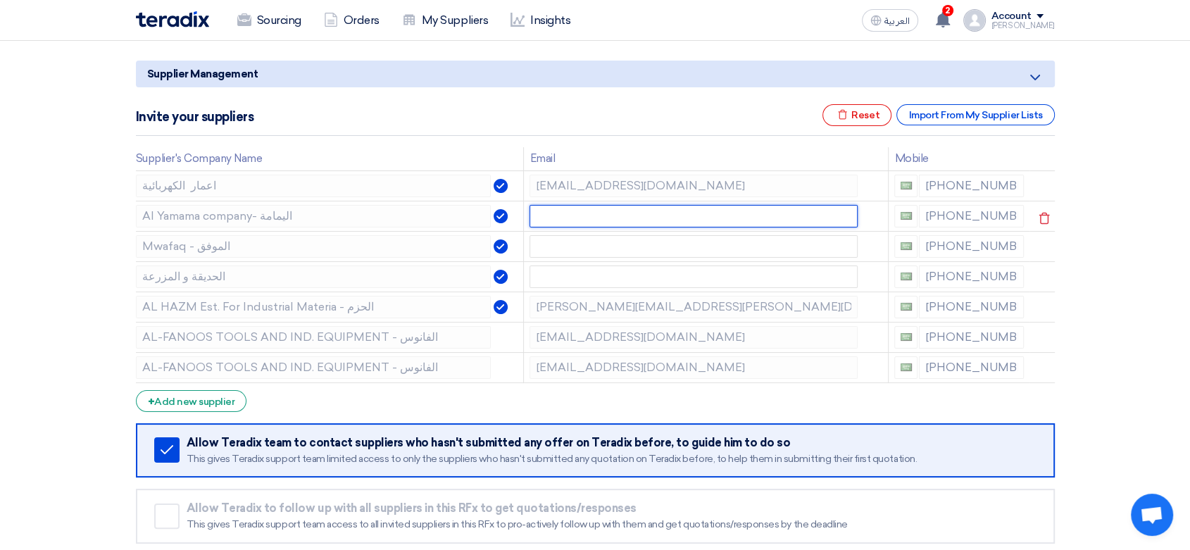
click at [607, 220] on input "text" at bounding box center [694, 216] width 328 height 23
paste input "[EMAIL_ADDRESS][DOMAIN_NAME]"
type input "[EMAIL_ADDRESS][DOMAIN_NAME]"
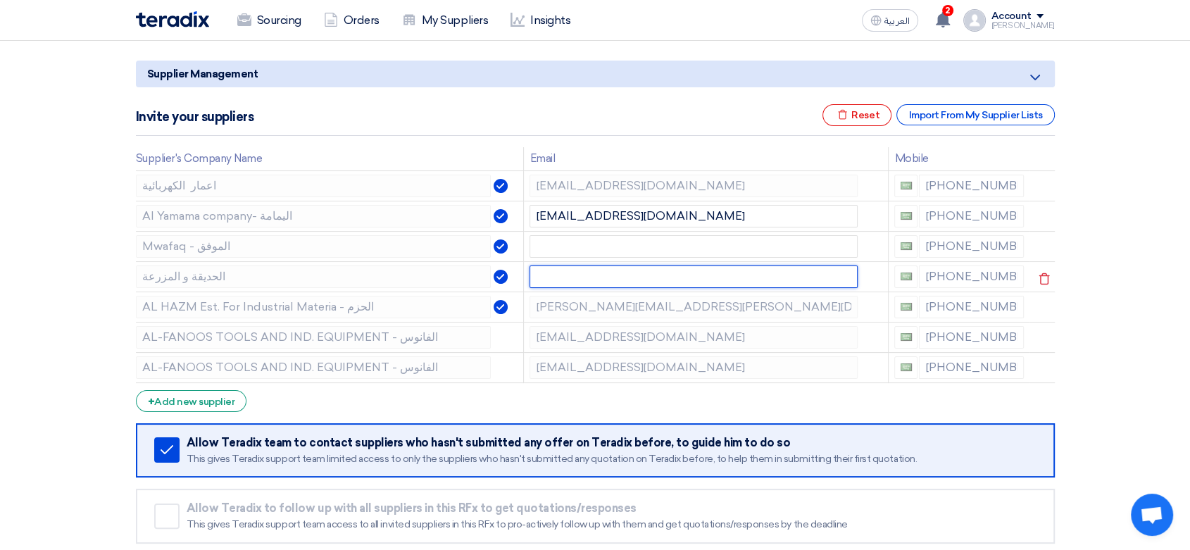
click at [602, 280] on input "text" at bounding box center [694, 277] width 328 height 23
paste input "[PERSON_NAME][EMAIL_ADDRESS][DOMAIN_NAME]"
type input "[PERSON_NAME][EMAIL_ADDRESS][DOMAIN_NAME]"
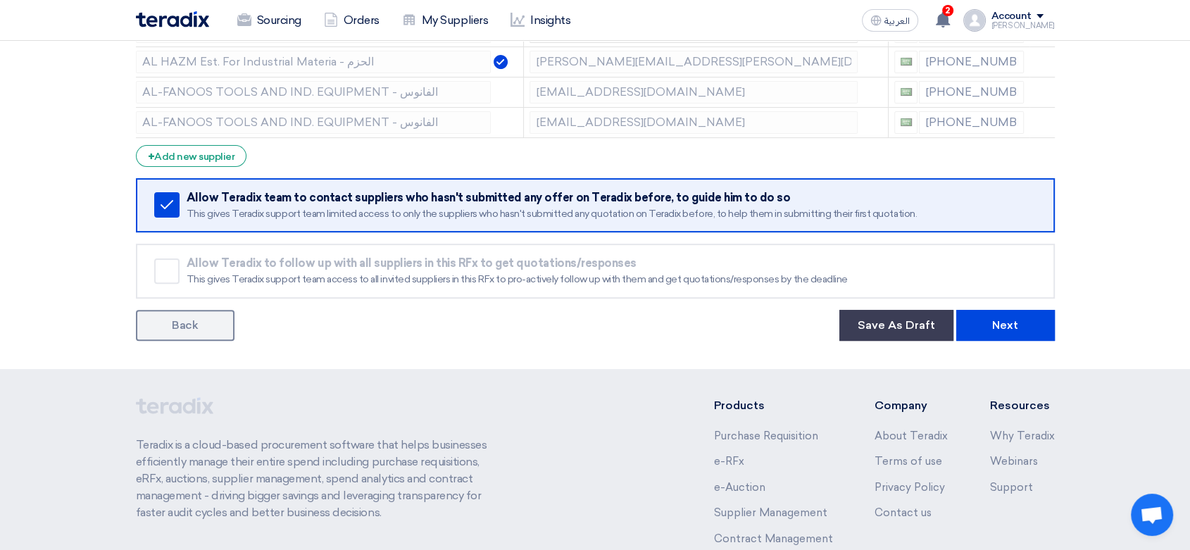
scroll to position [469, 0]
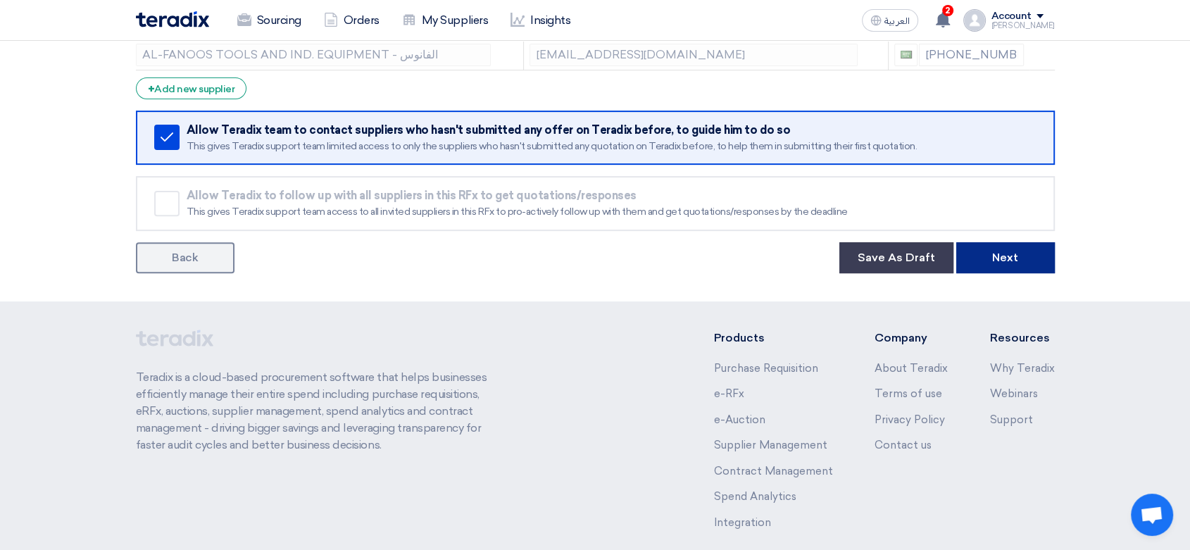
click at [1032, 264] on button "Next" at bounding box center [1006, 257] width 99 height 31
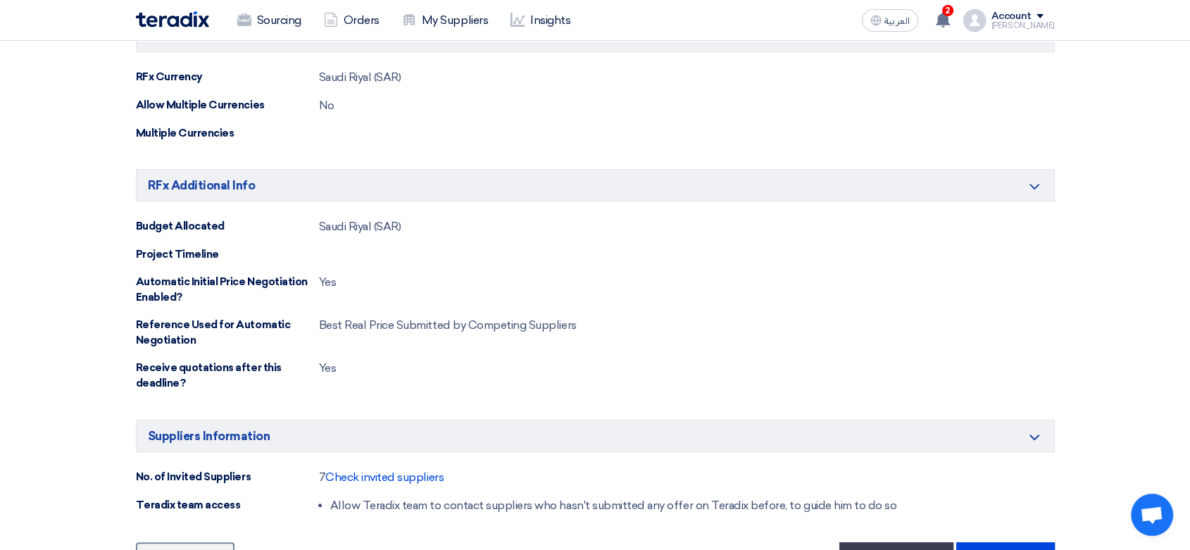
scroll to position [783, 0]
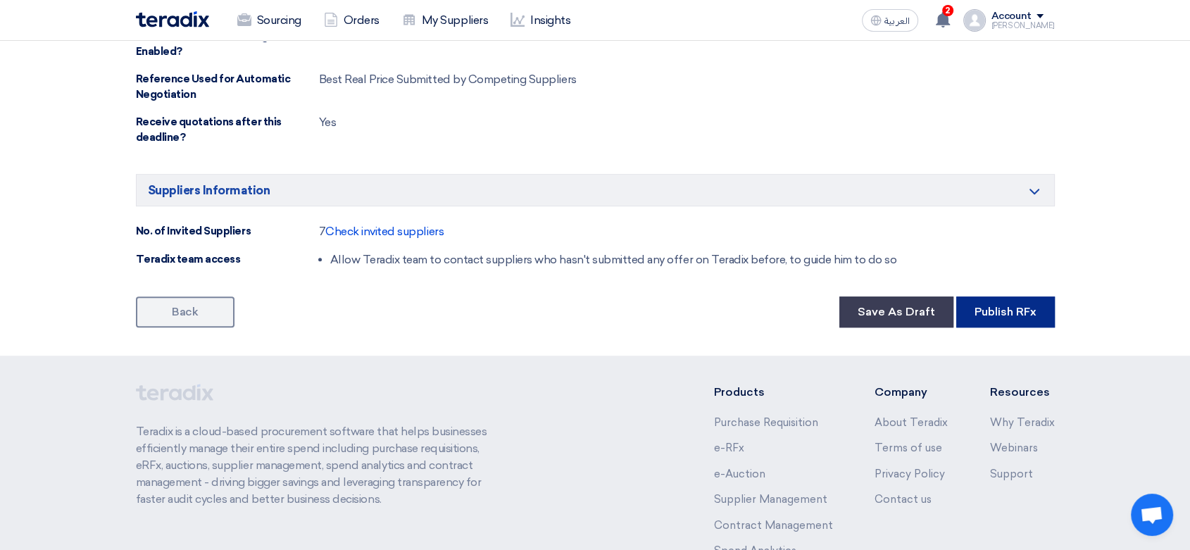
click at [999, 322] on button "Publish RFx" at bounding box center [1006, 312] width 99 height 31
